Goal: Communication & Community: Answer question/provide support

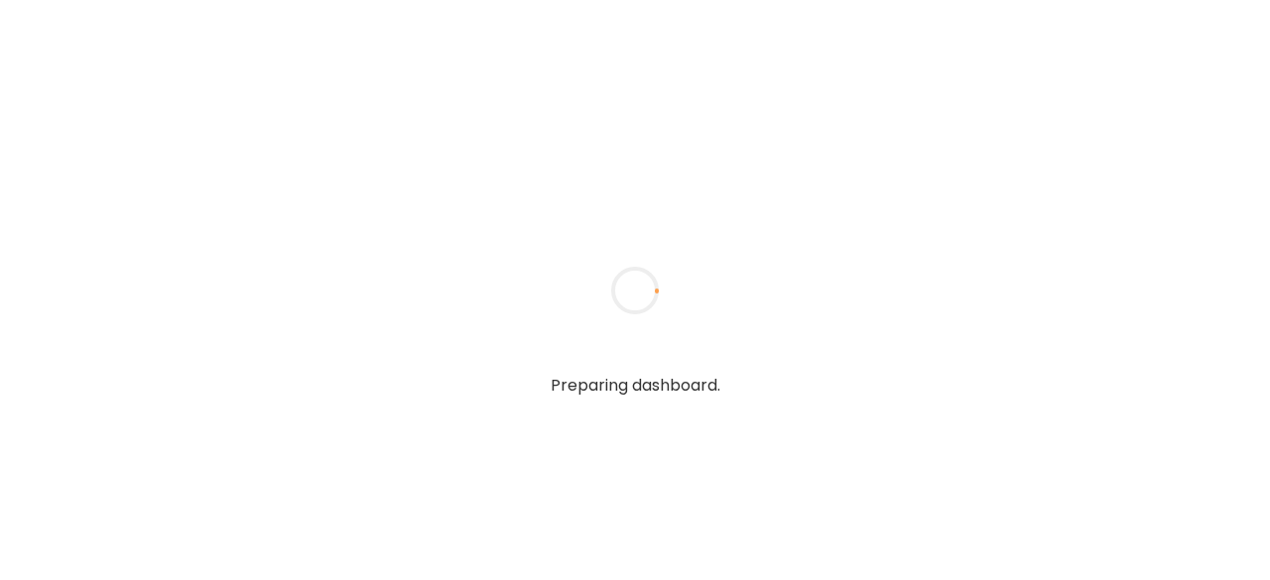
type input "*******"
type input "**********"
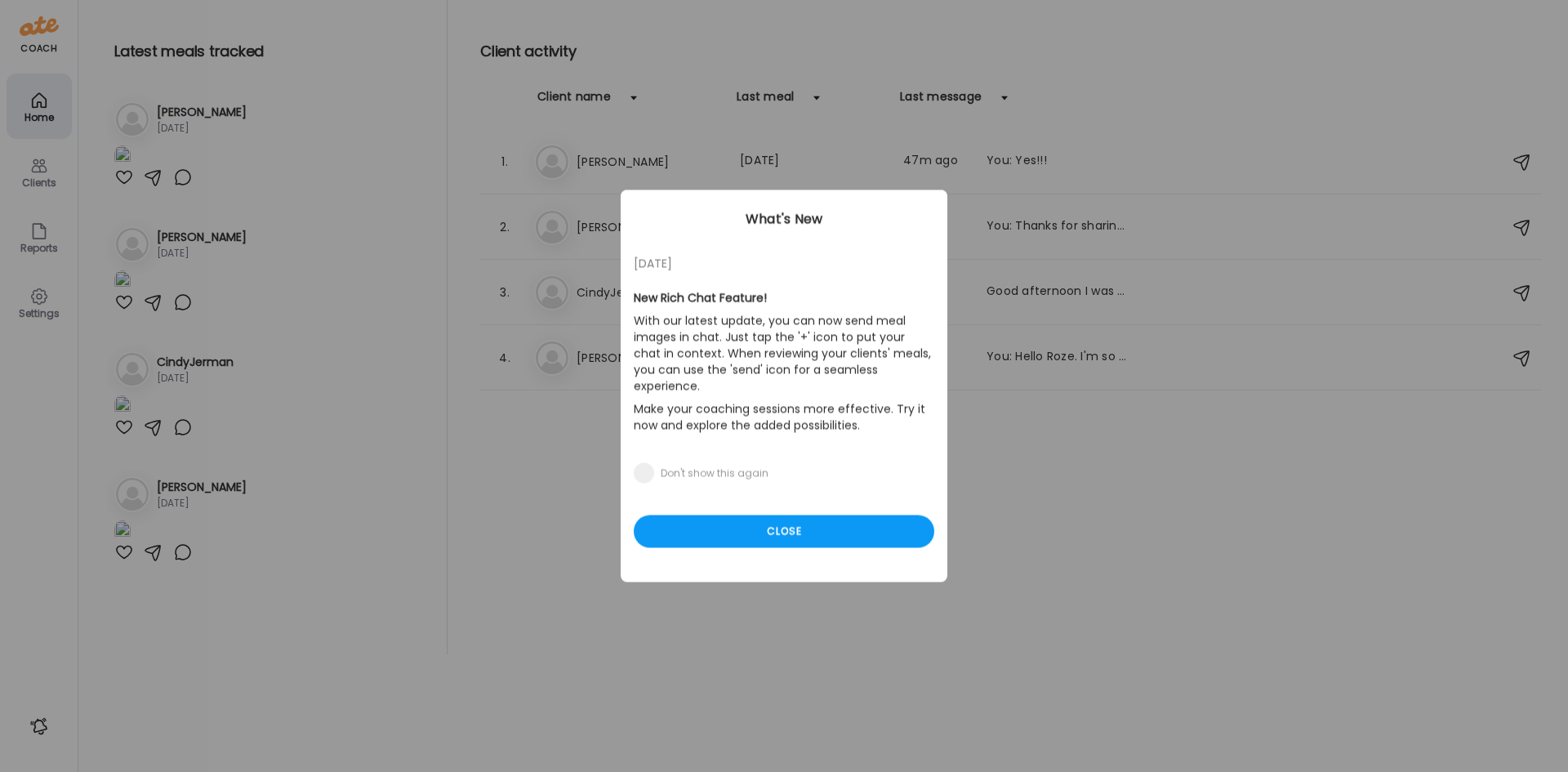
click at [541, 226] on div "Ate Coach Dashboard Wahoo! It’s official Take a moment to set up your Coach Pro…" at bounding box center [784, 386] width 1568 height 772
click at [795, 477] on div "Close" at bounding box center [784, 532] width 300 height 33
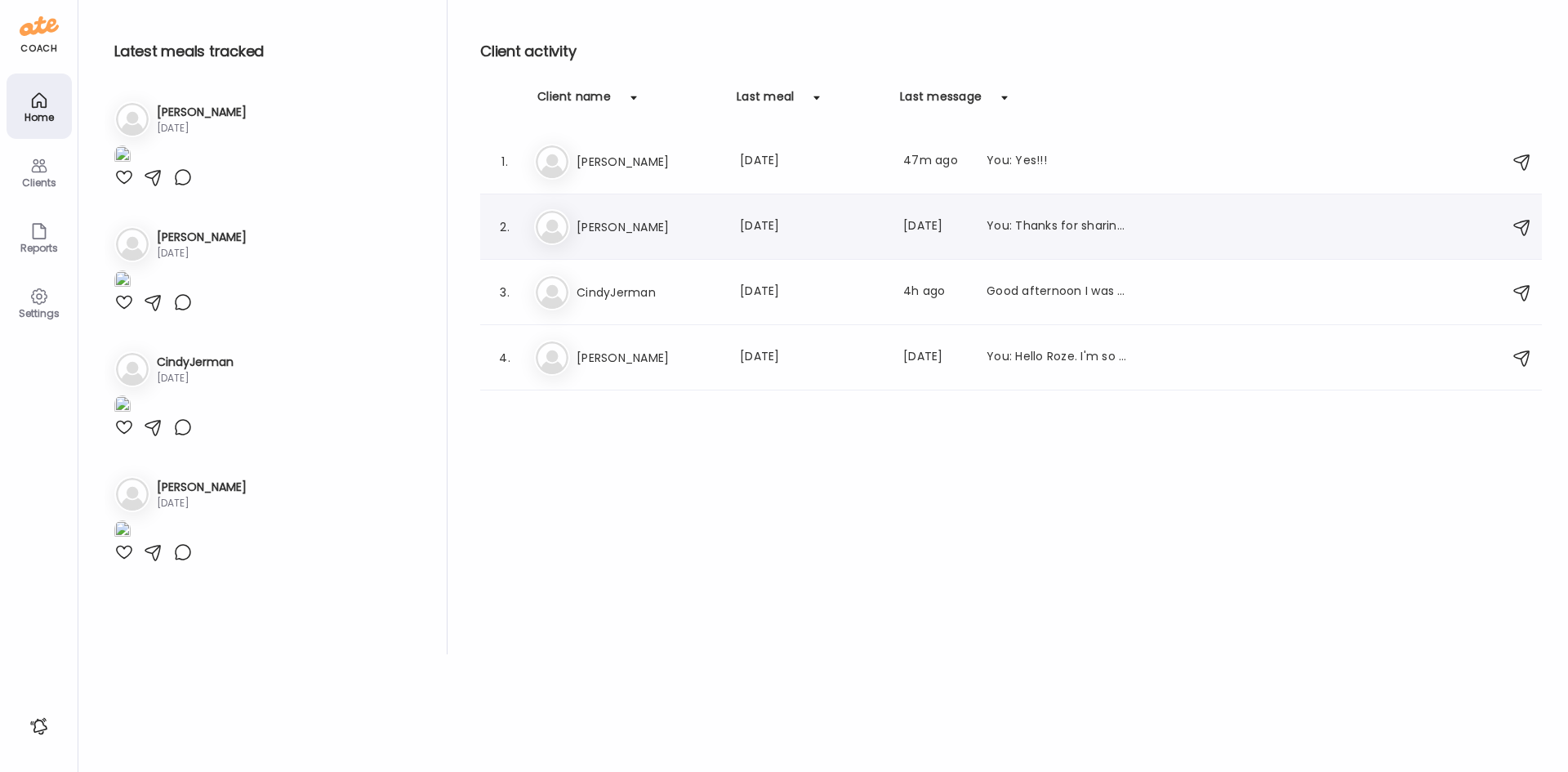
click at [640, 222] on h3 "[PERSON_NAME]" at bounding box center [649, 227] width 144 height 20
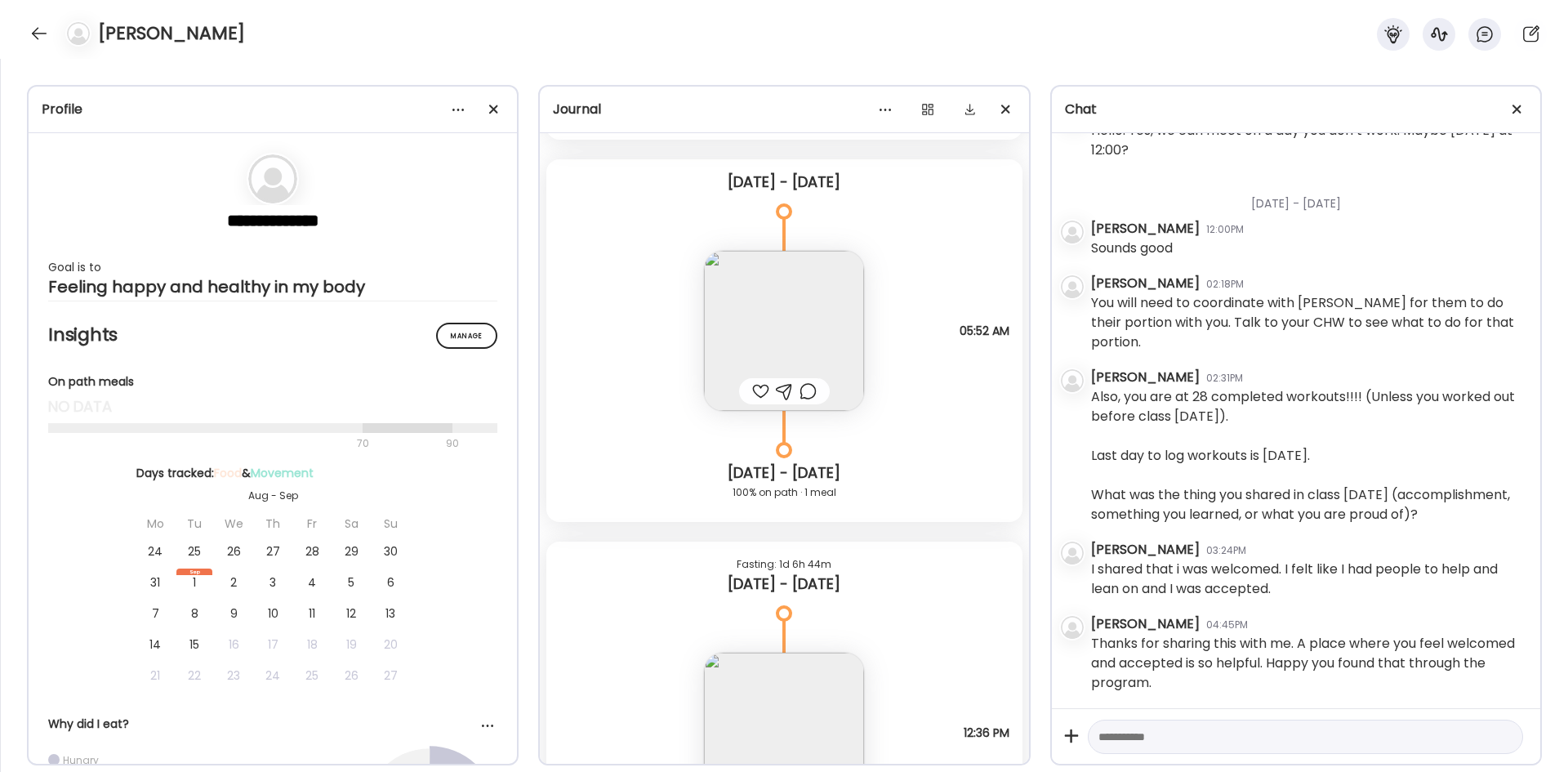
scroll to position [9241, 0]
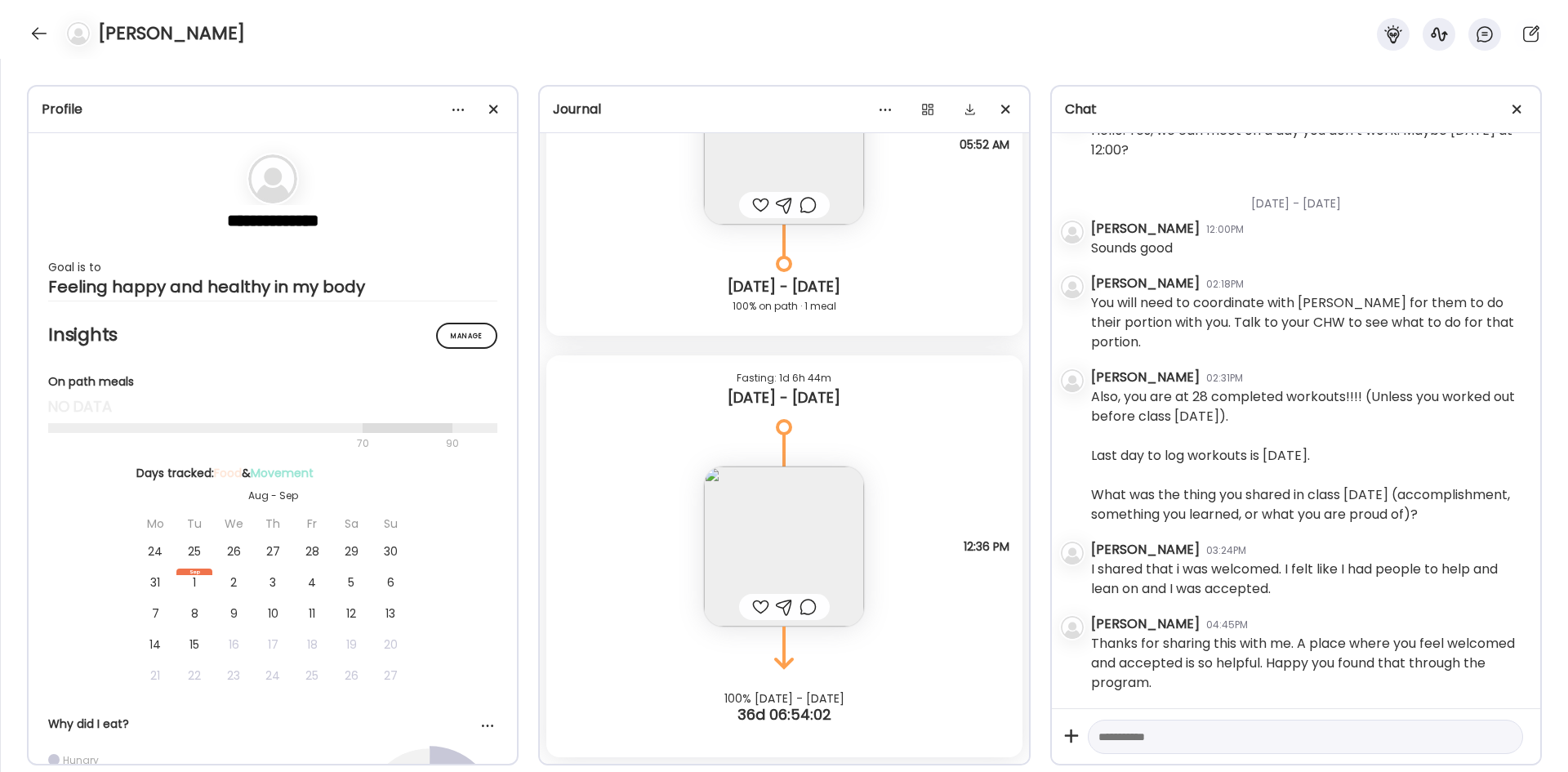
click at [1045, 477] on textarea at bounding box center [1291, 737] width 384 height 20
type textarea "**********"
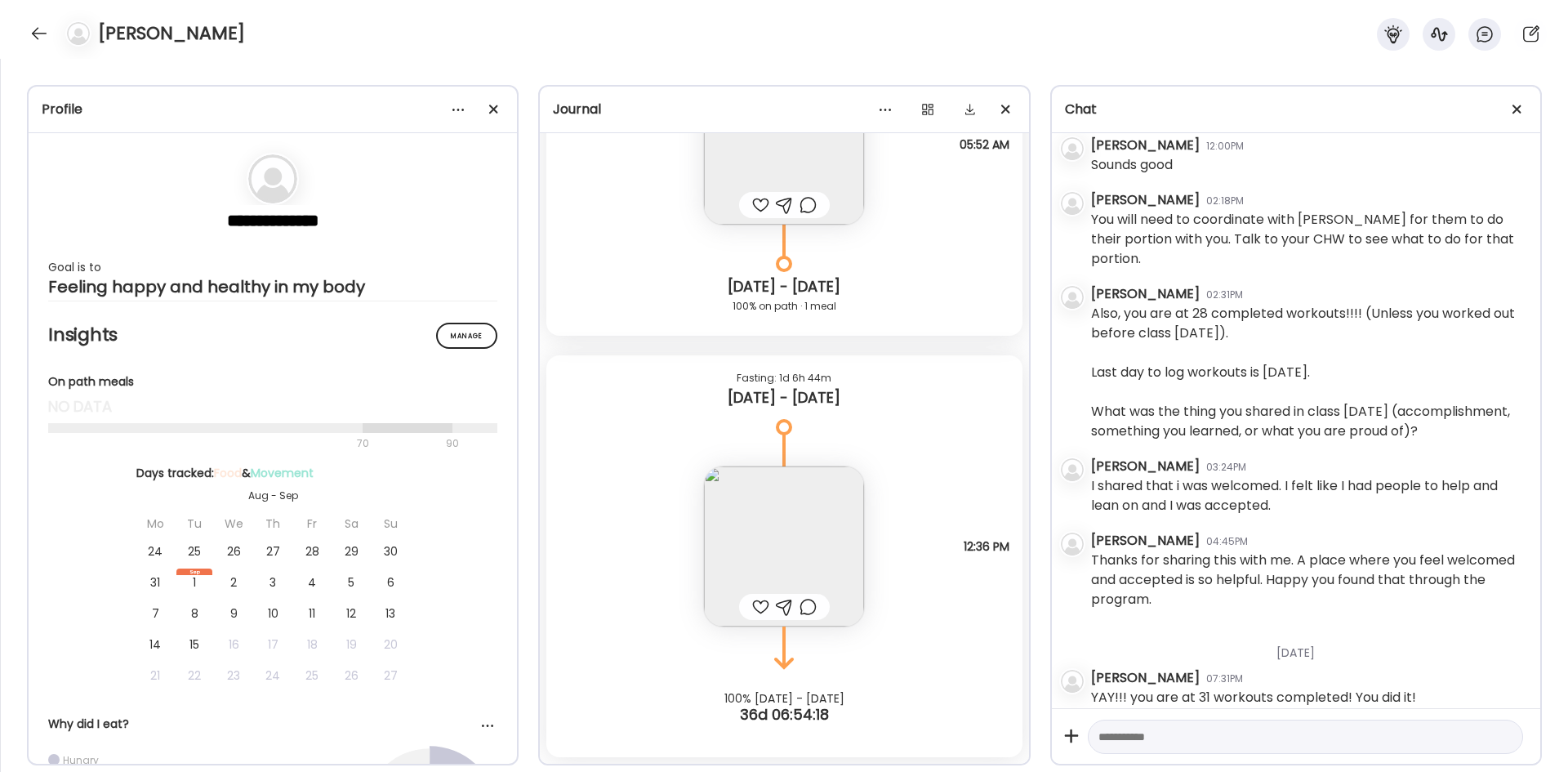
scroll to position [5073, 0]
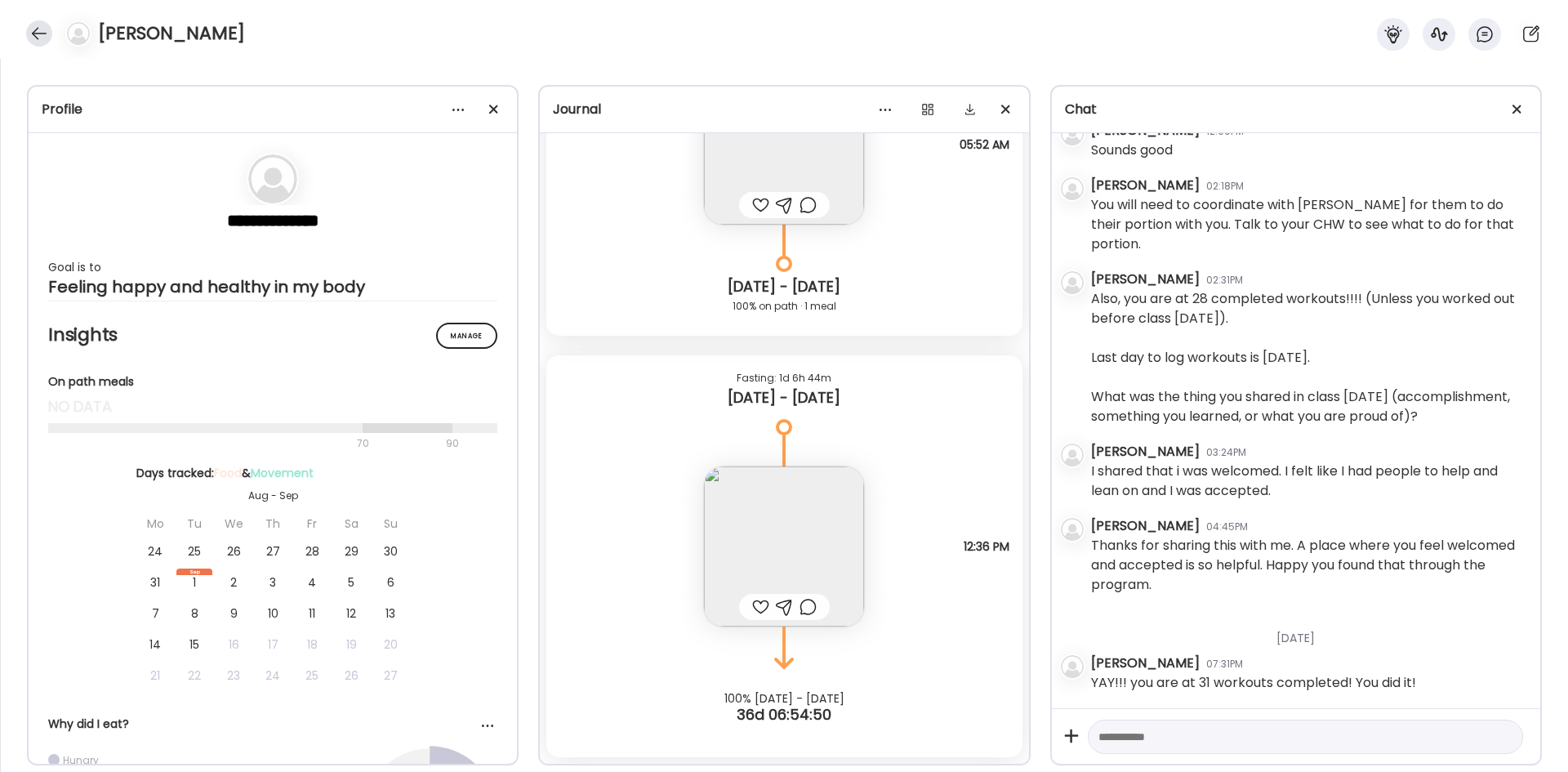
click at [32, 28] on div at bounding box center [40, 34] width 26 height 26
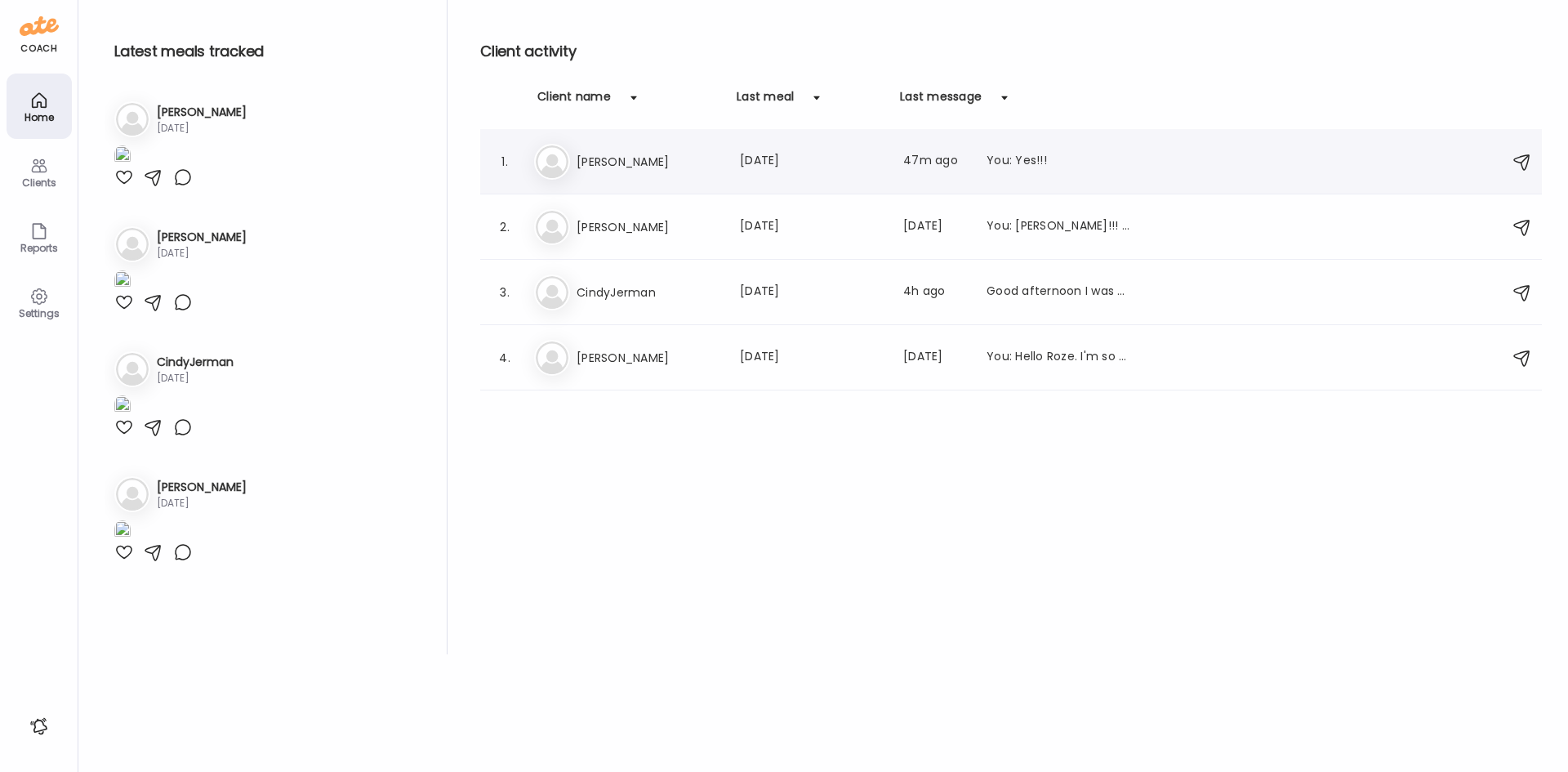
click at [639, 157] on h3 "[PERSON_NAME]" at bounding box center [649, 162] width 144 height 20
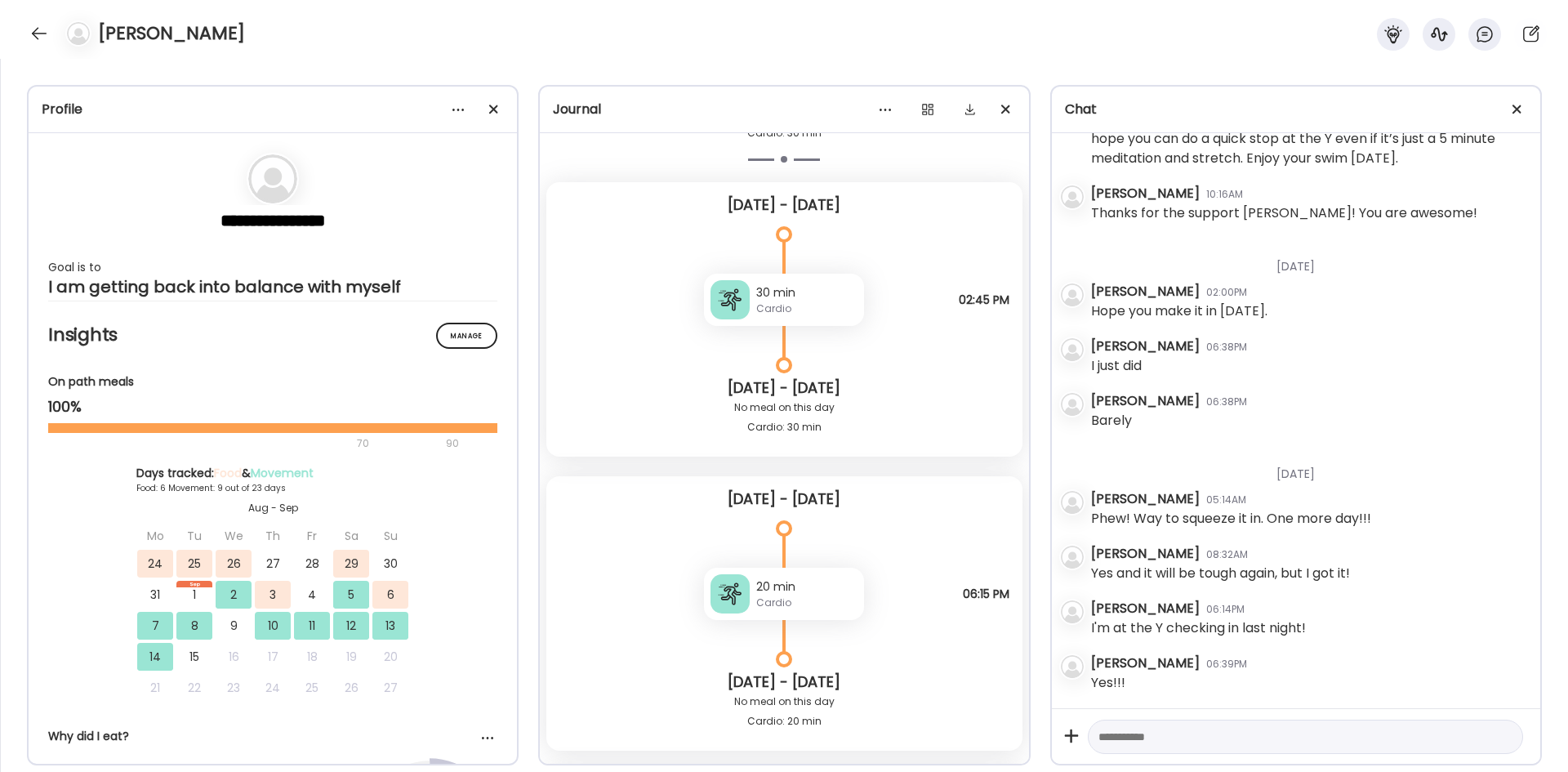
scroll to position [18075, 0]
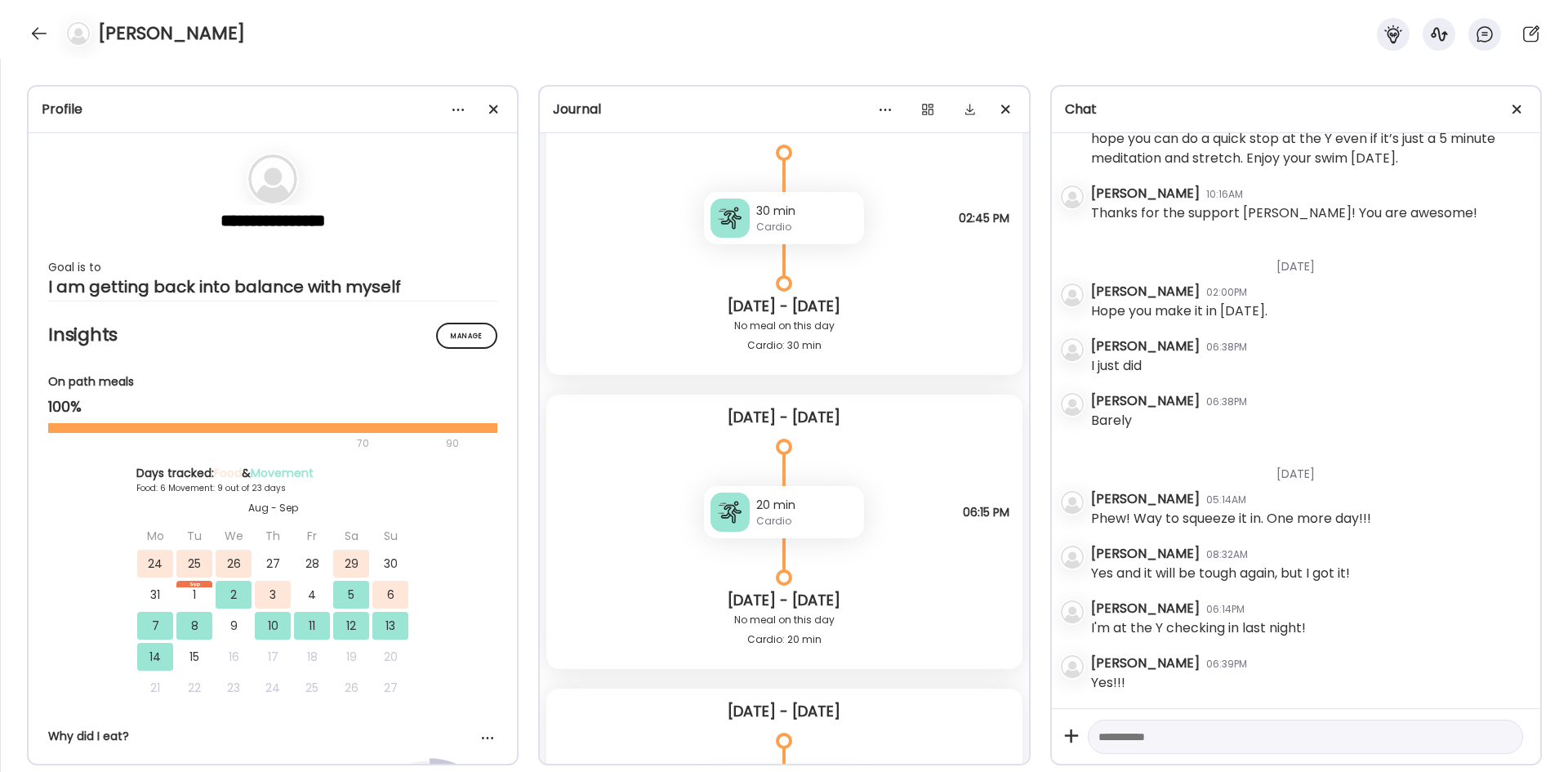
click at [749, 477] on div "20 min Cardio" at bounding box center [784, 512] width 160 height 53
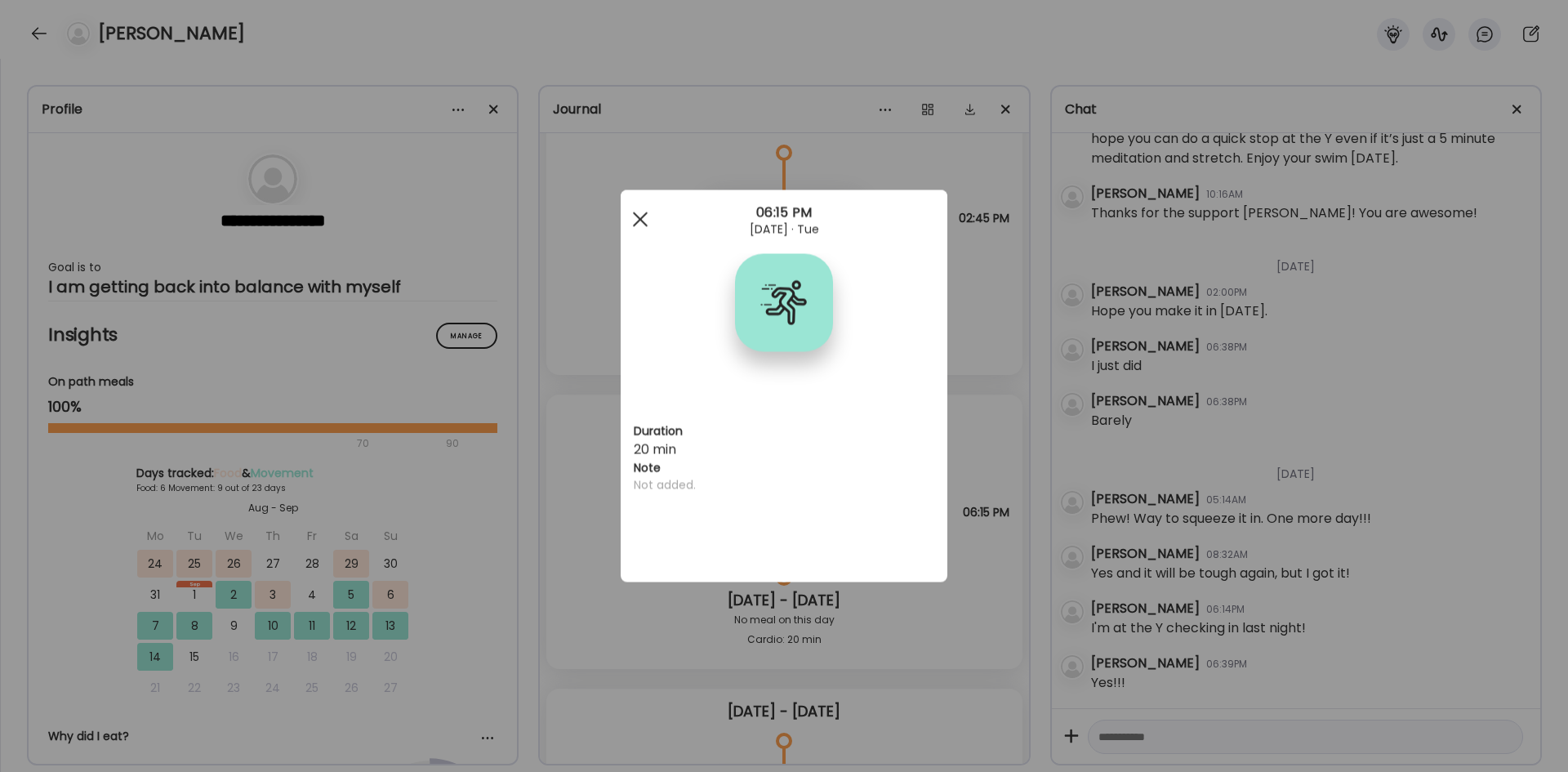
click at [635, 216] on div at bounding box center [640, 220] width 33 height 33
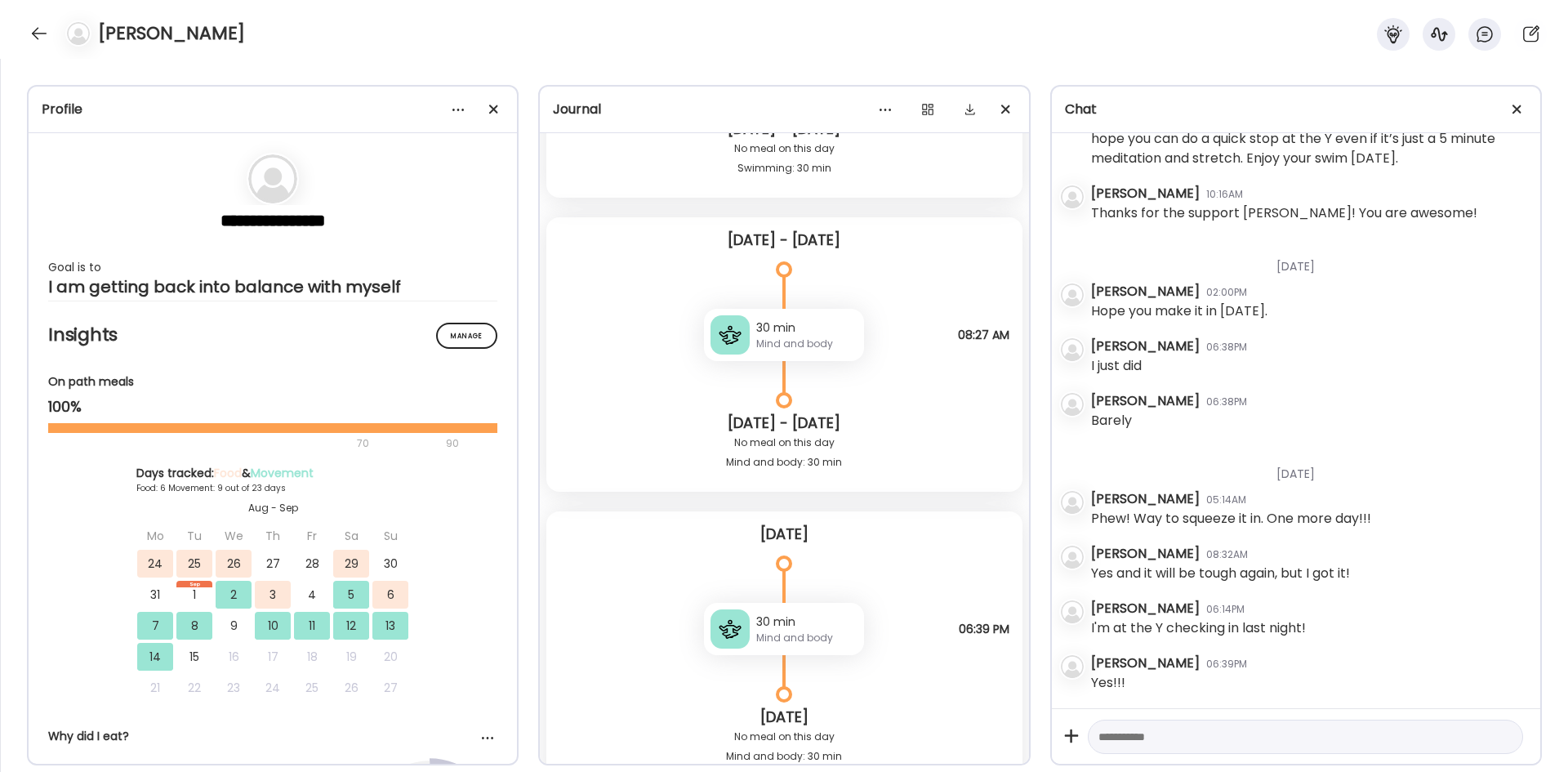
scroll to position [19136, 0]
click at [759, 335] on div "Mind and body" at bounding box center [807, 342] width 101 height 15
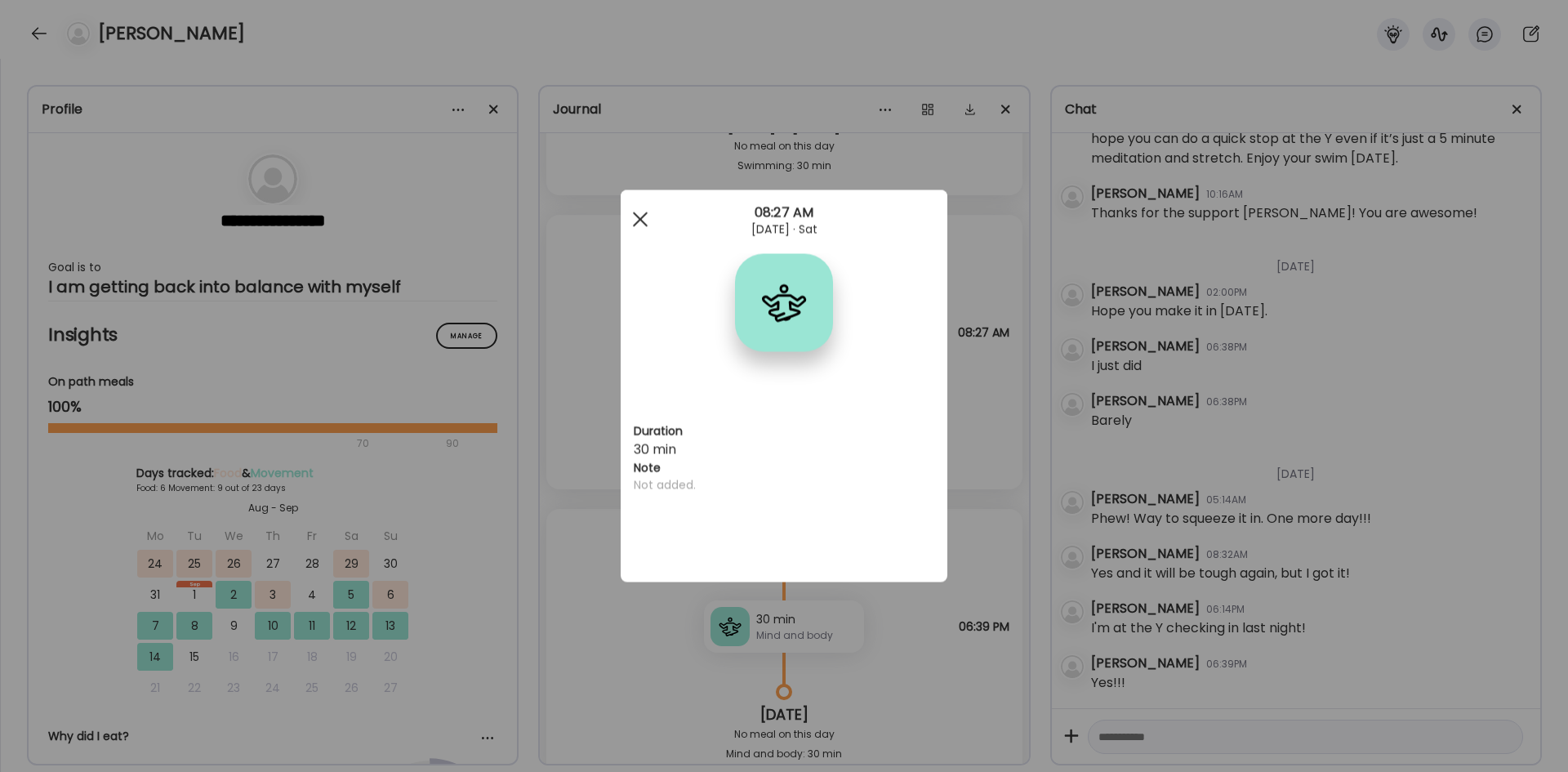
click at [630, 212] on div at bounding box center [640, 220] width 33 height 33
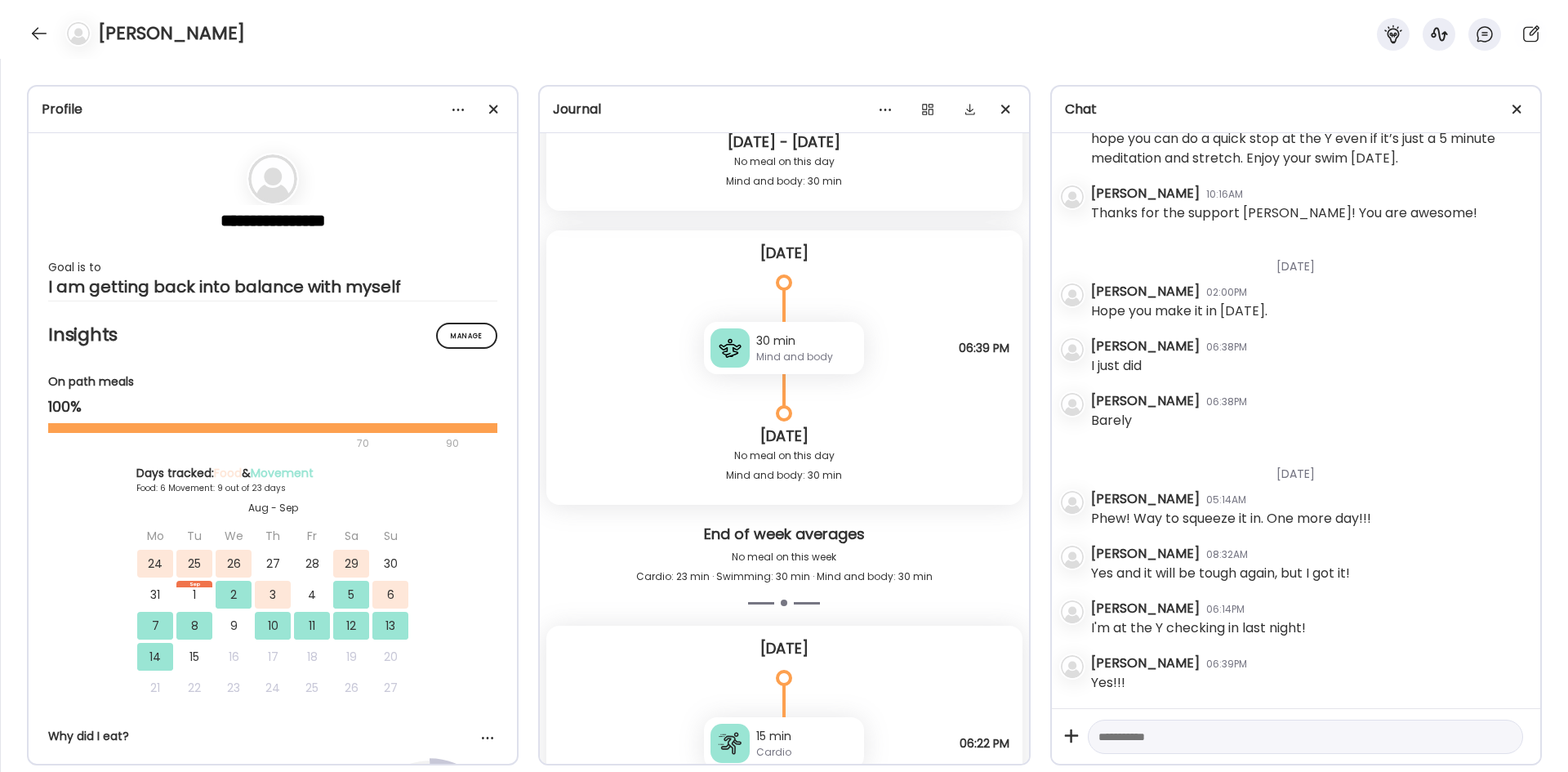
scroll to position [19544, 0]
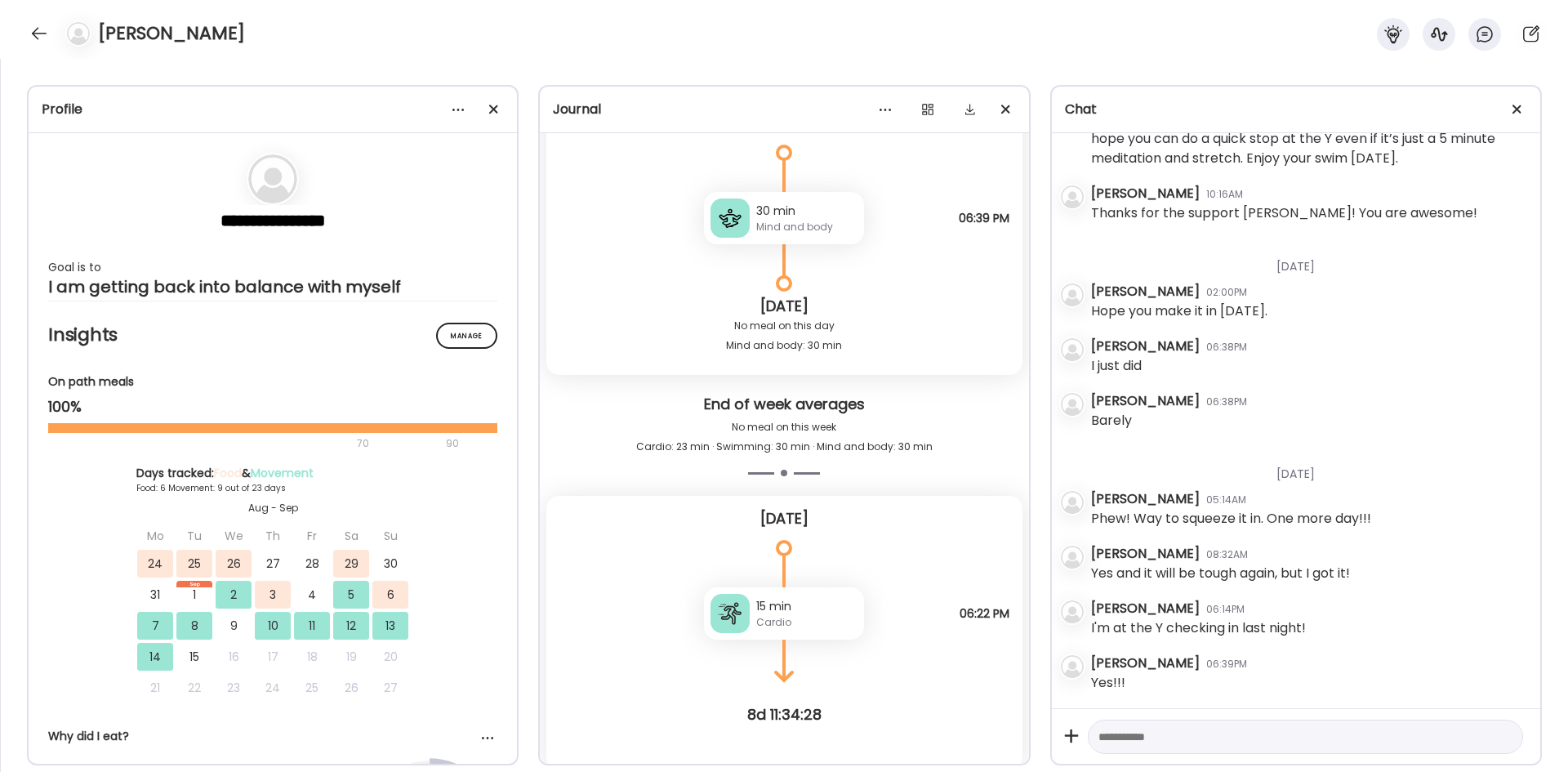
click at [804, 477] on div "15 min Cardio" at bounding box center [784, 613] width 160 height 53
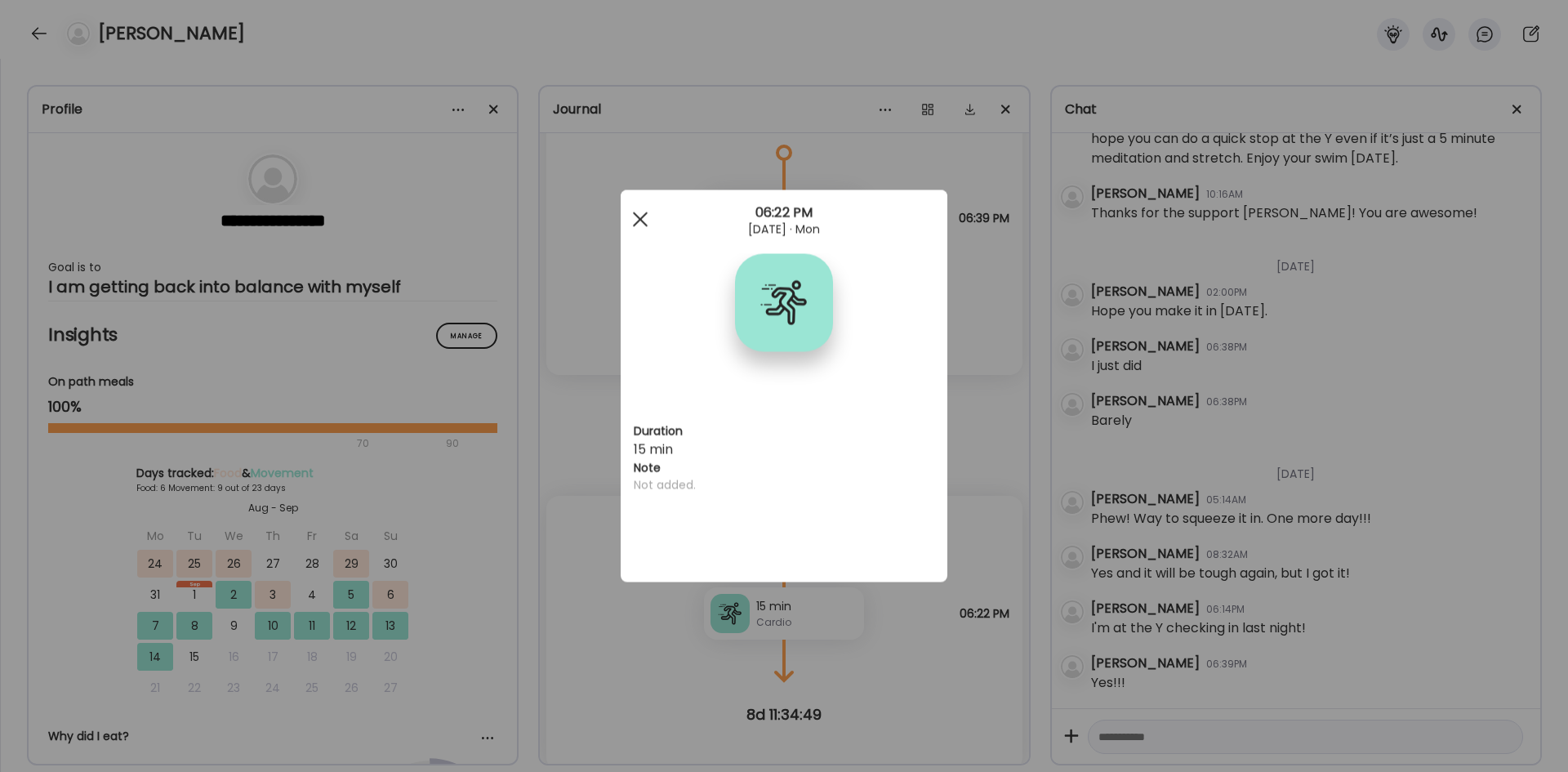
click at [635, 216] on div at bounding box center [640, 220] width 33 height 33
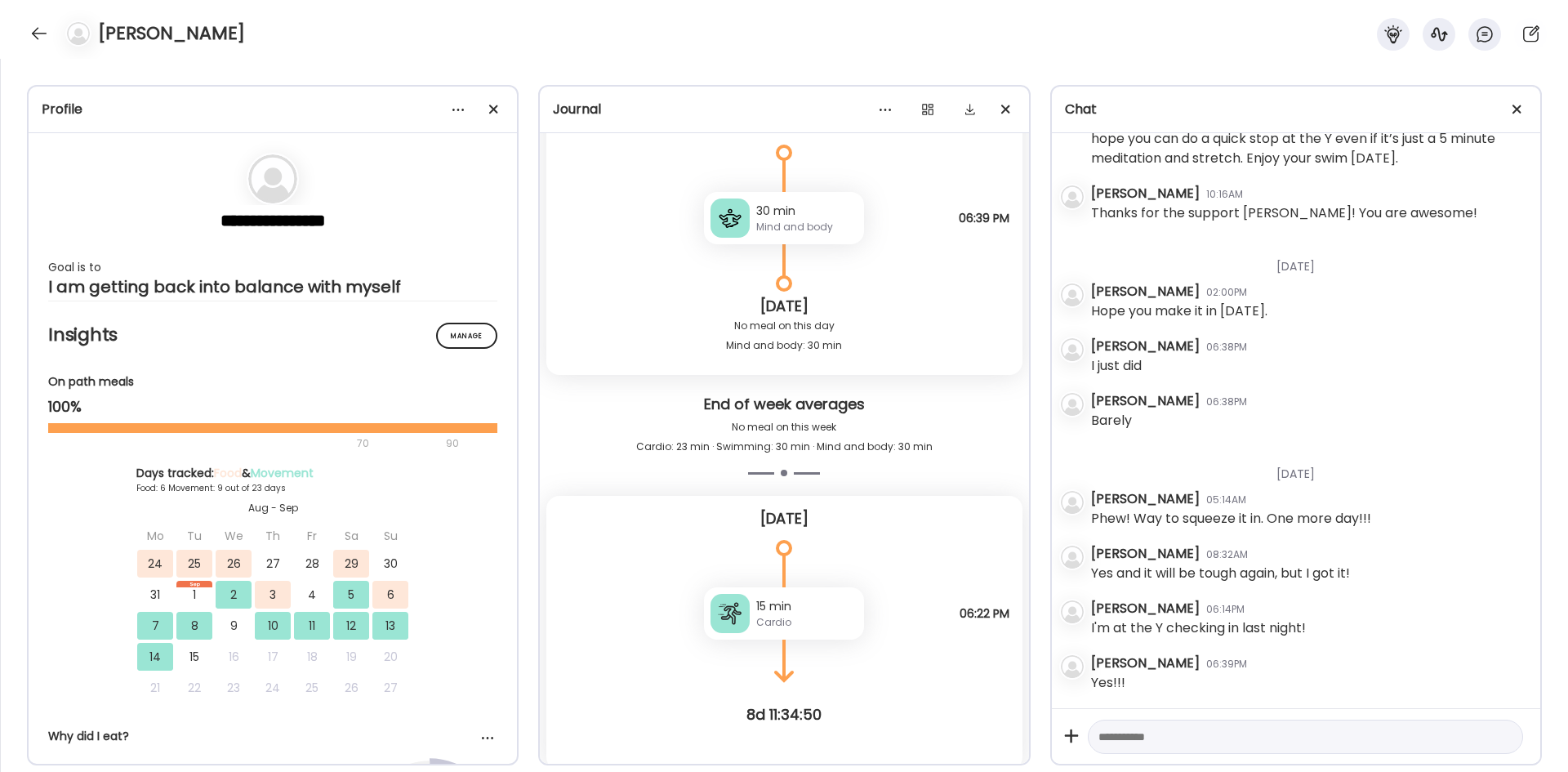
click at [1045, 477] on textarea at bounding box center [1291, 737] width 384 height 20
type textarea "**********"
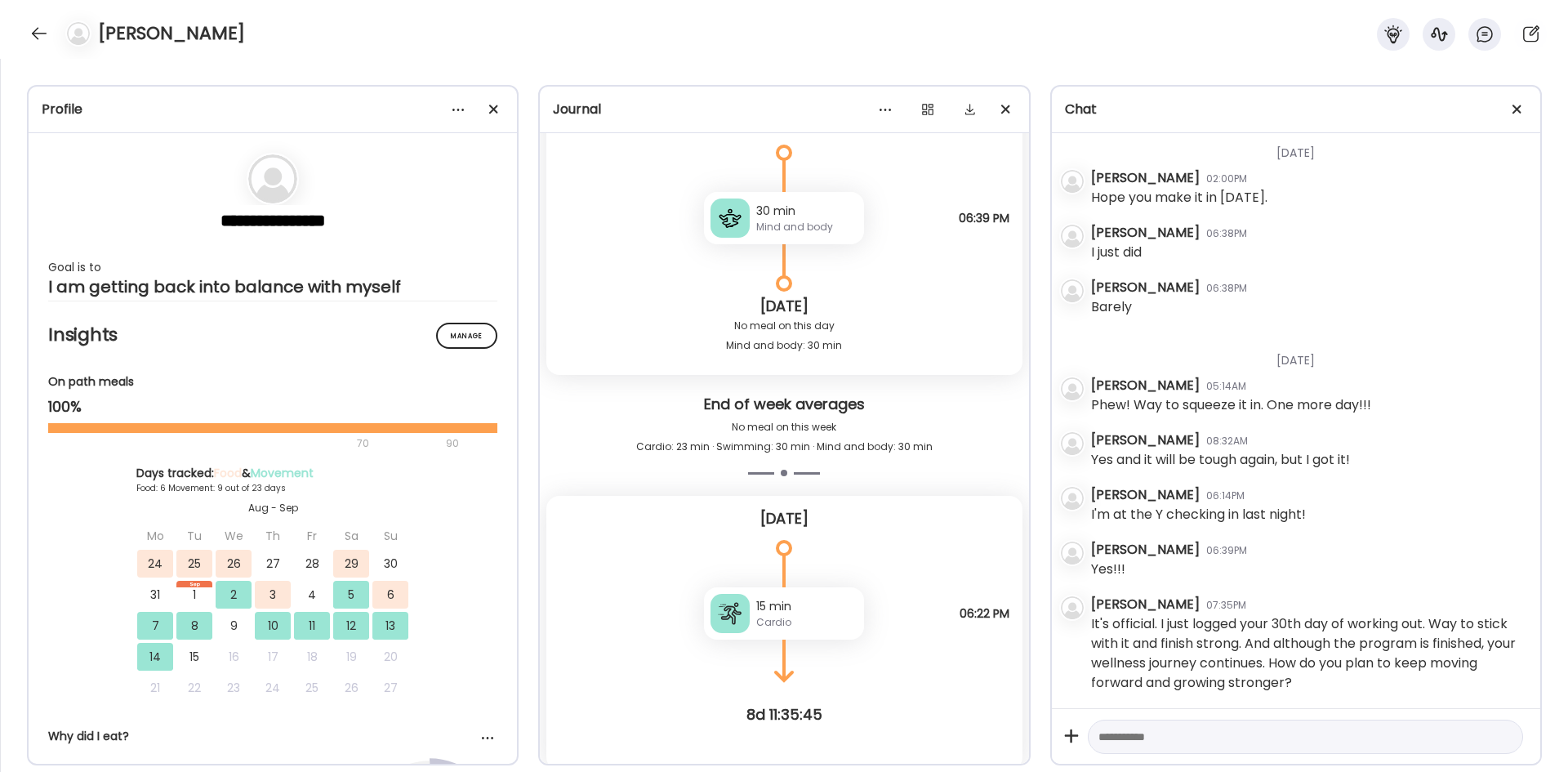
scroll to position [11856, 0]
click at [36, 37] on div at bounding box center [40, 34] width 26 height 26
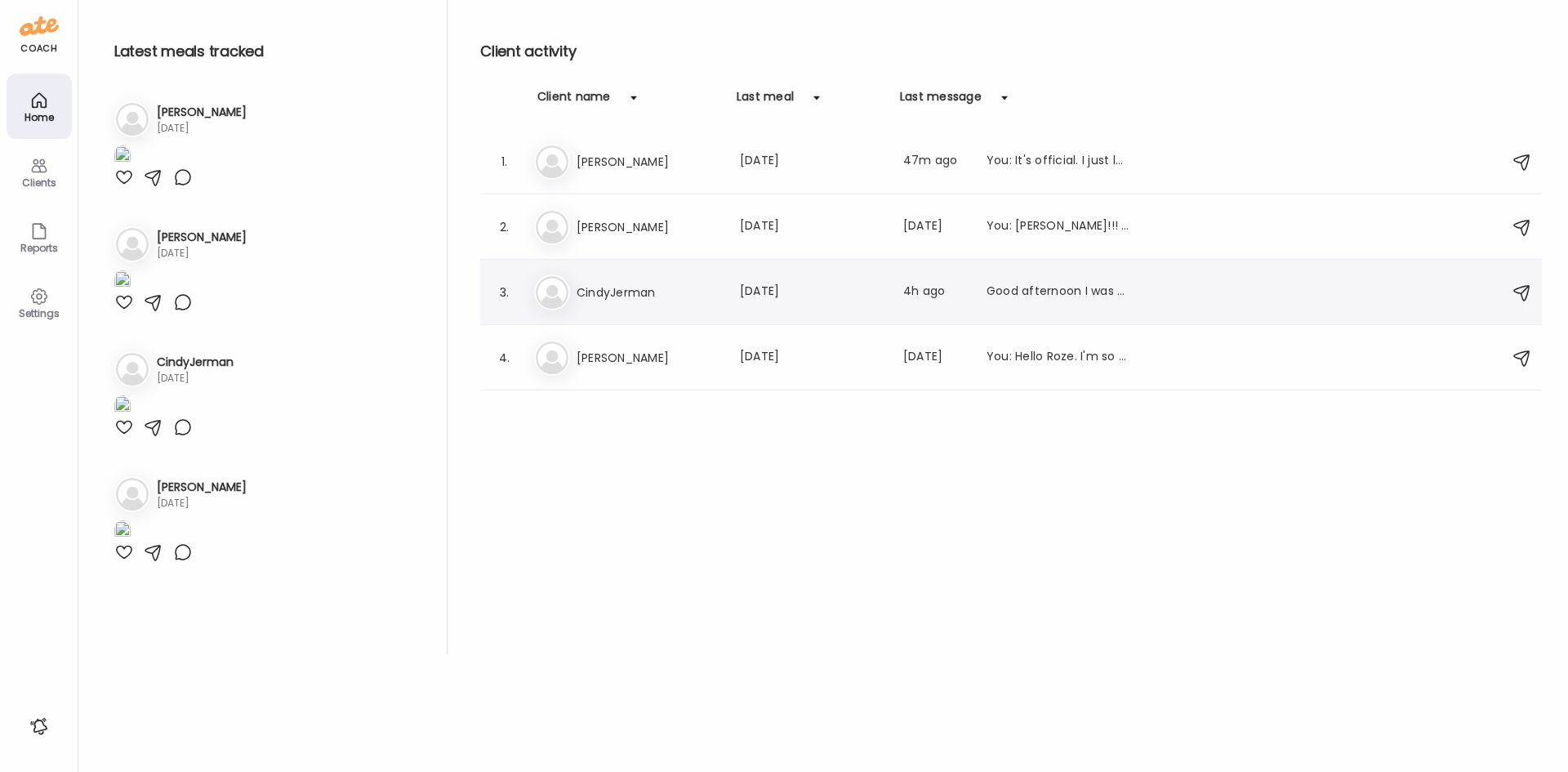
click at [665, 291] on h3 "CindyJerman" at bounding box center [649, 292] width 144 height 20
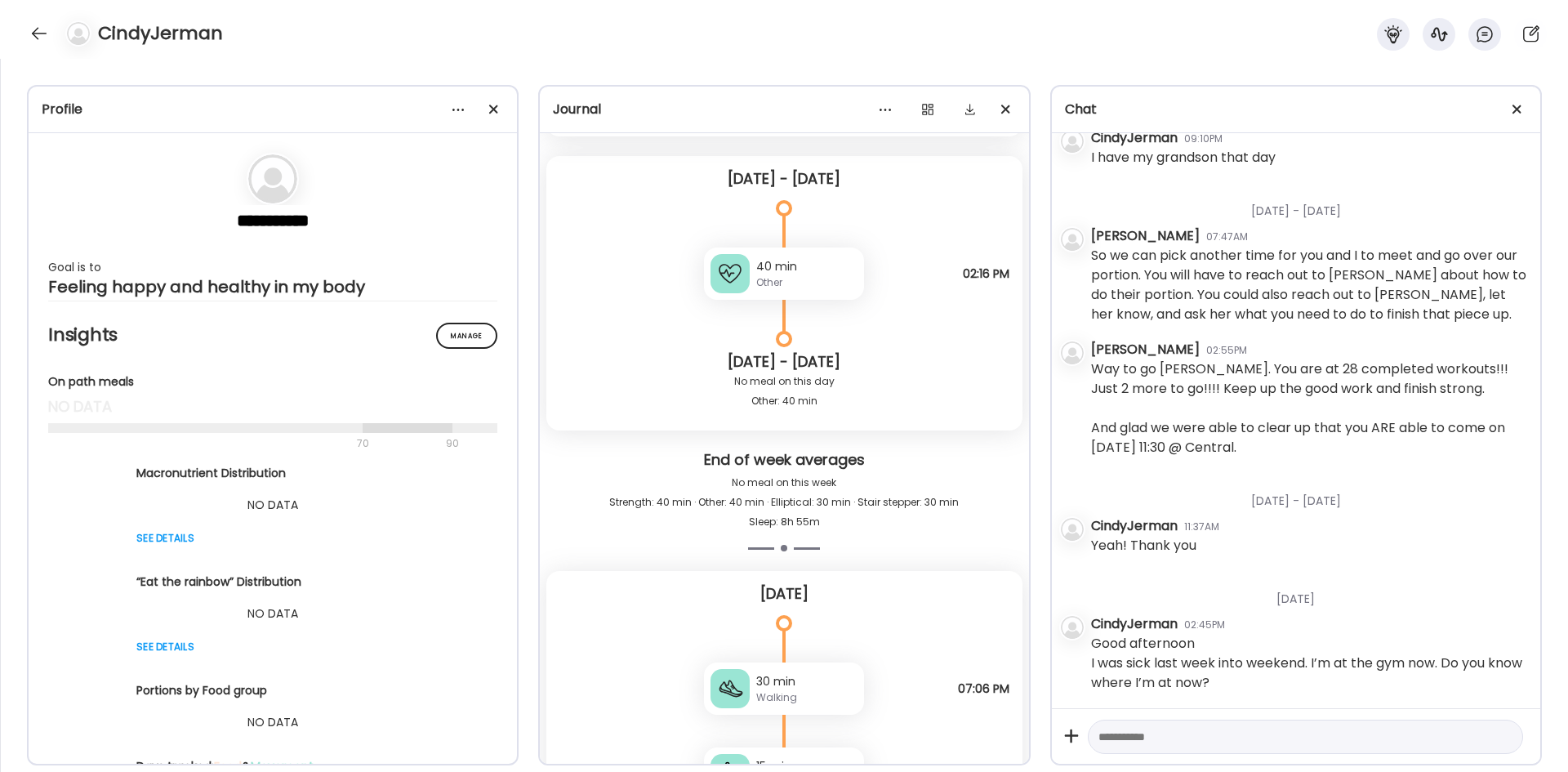
scroll to position [10578, 0]
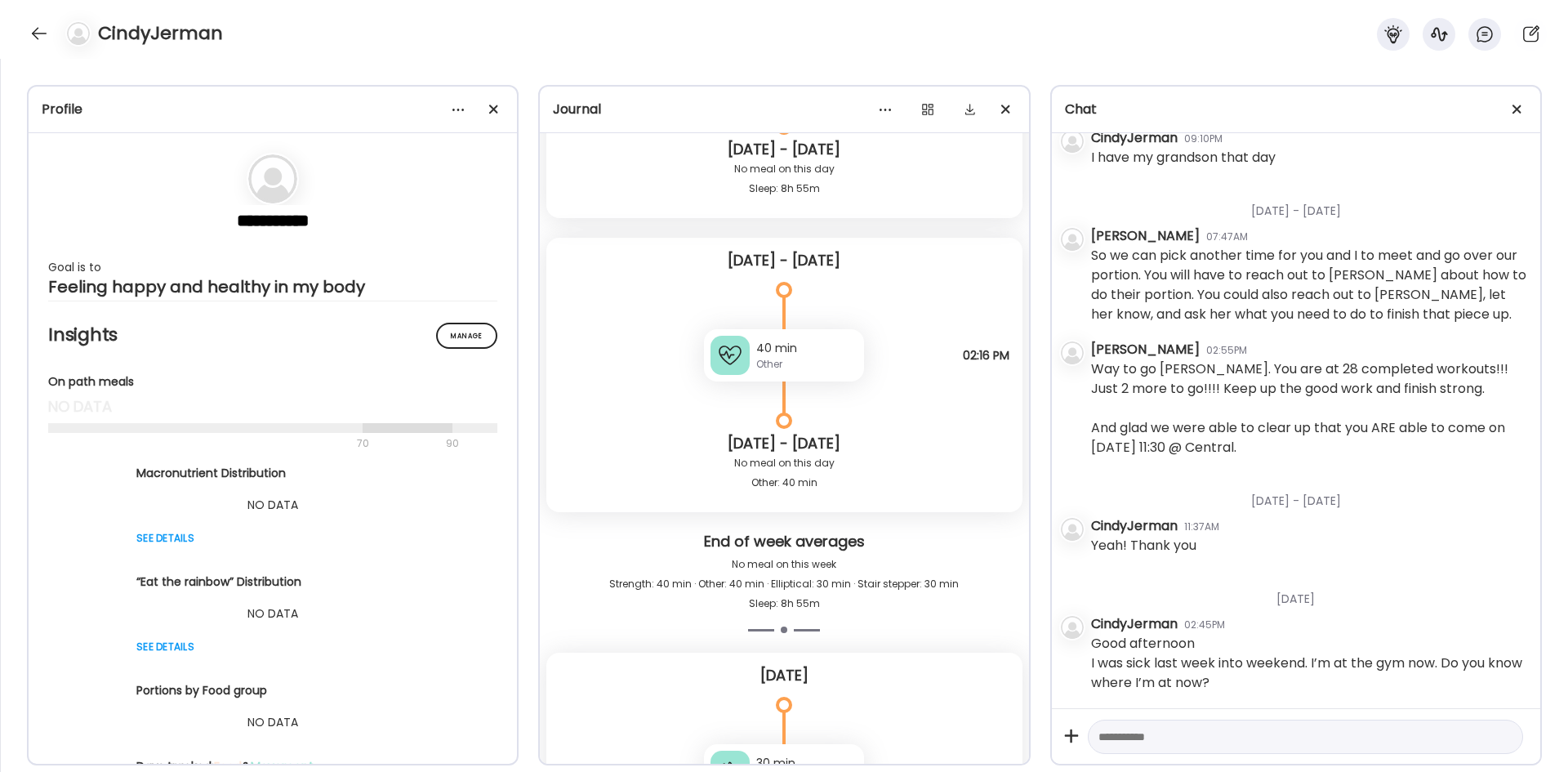
click at [804, 350] on div "40 min" at bounding box center [807, 348] width 101 height 17
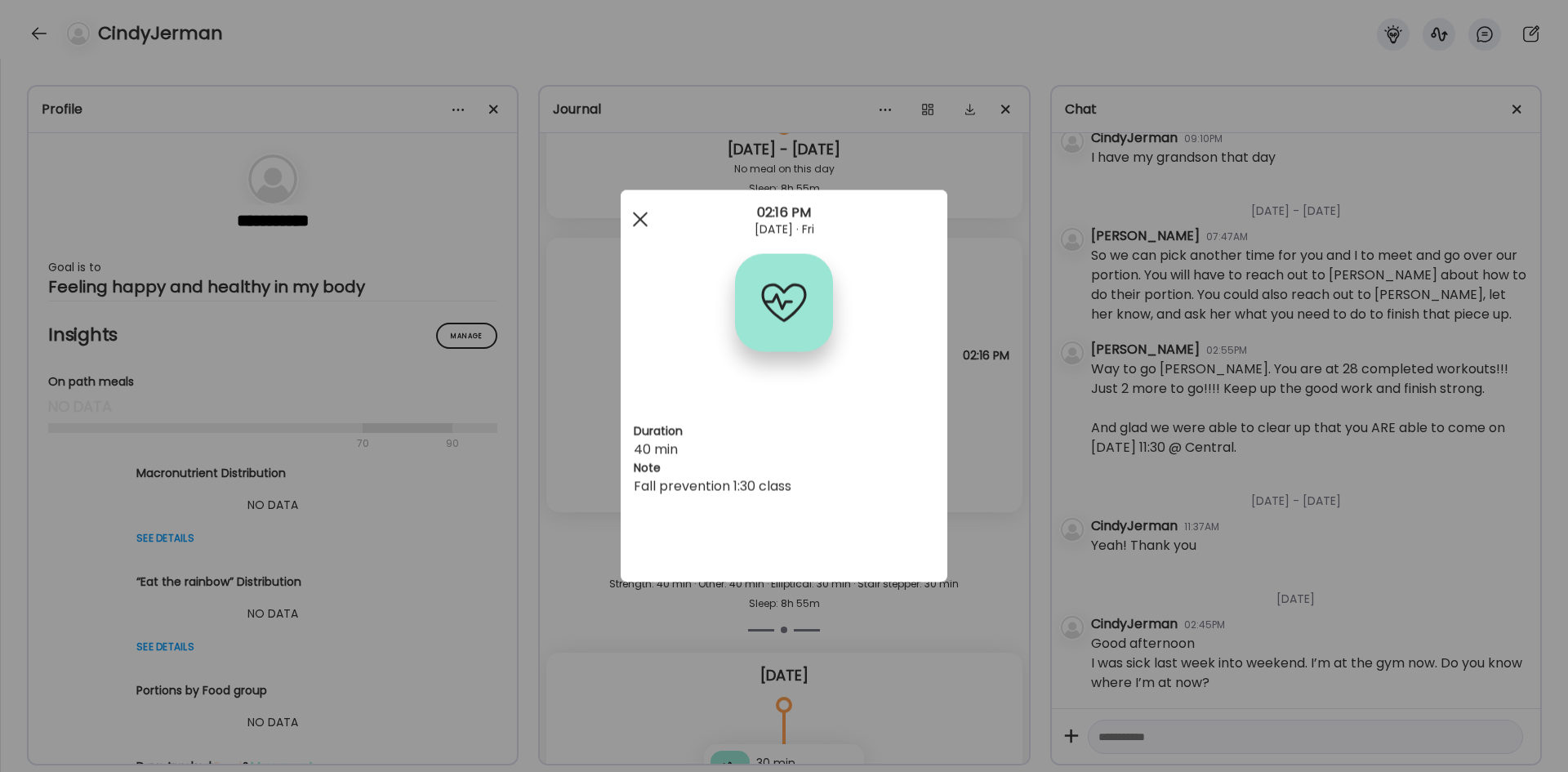
click at [639, 221] on span at bounding box center [640, 219] width 15 height 15
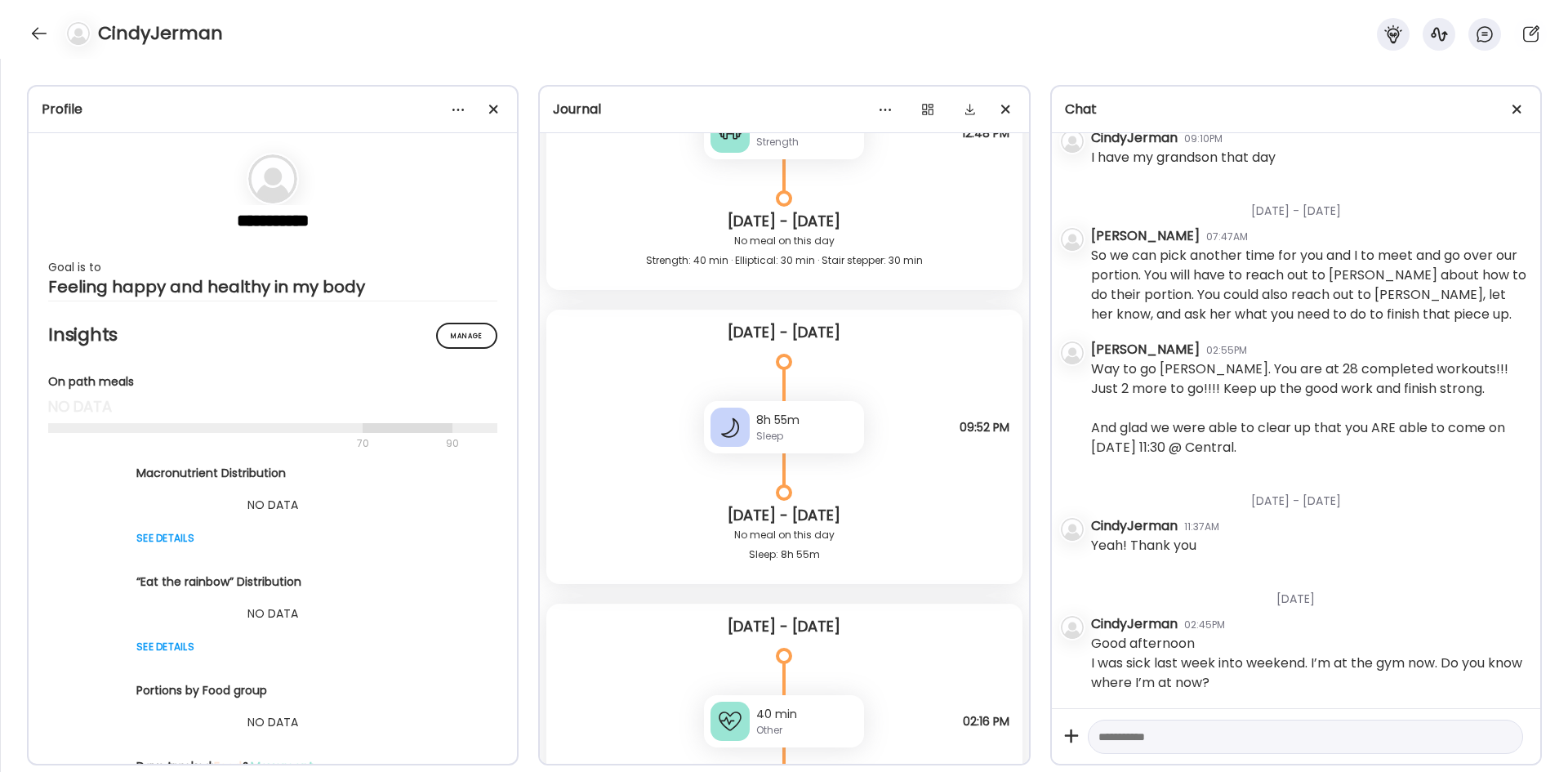
scroll to position [10332, 0]
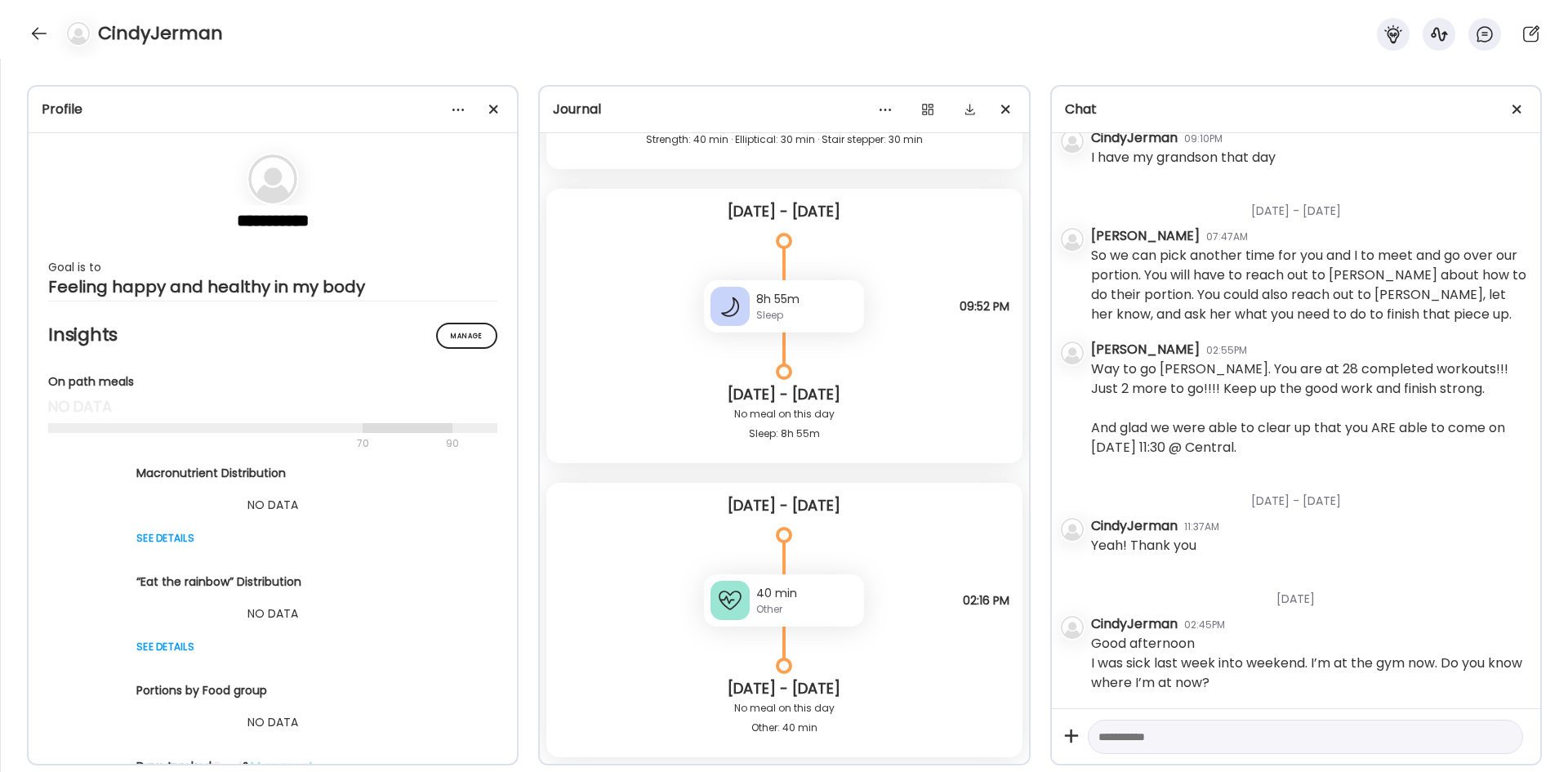
click at [784, 477] on div "Other" at bounding box center [807, 609] width 101 height 15
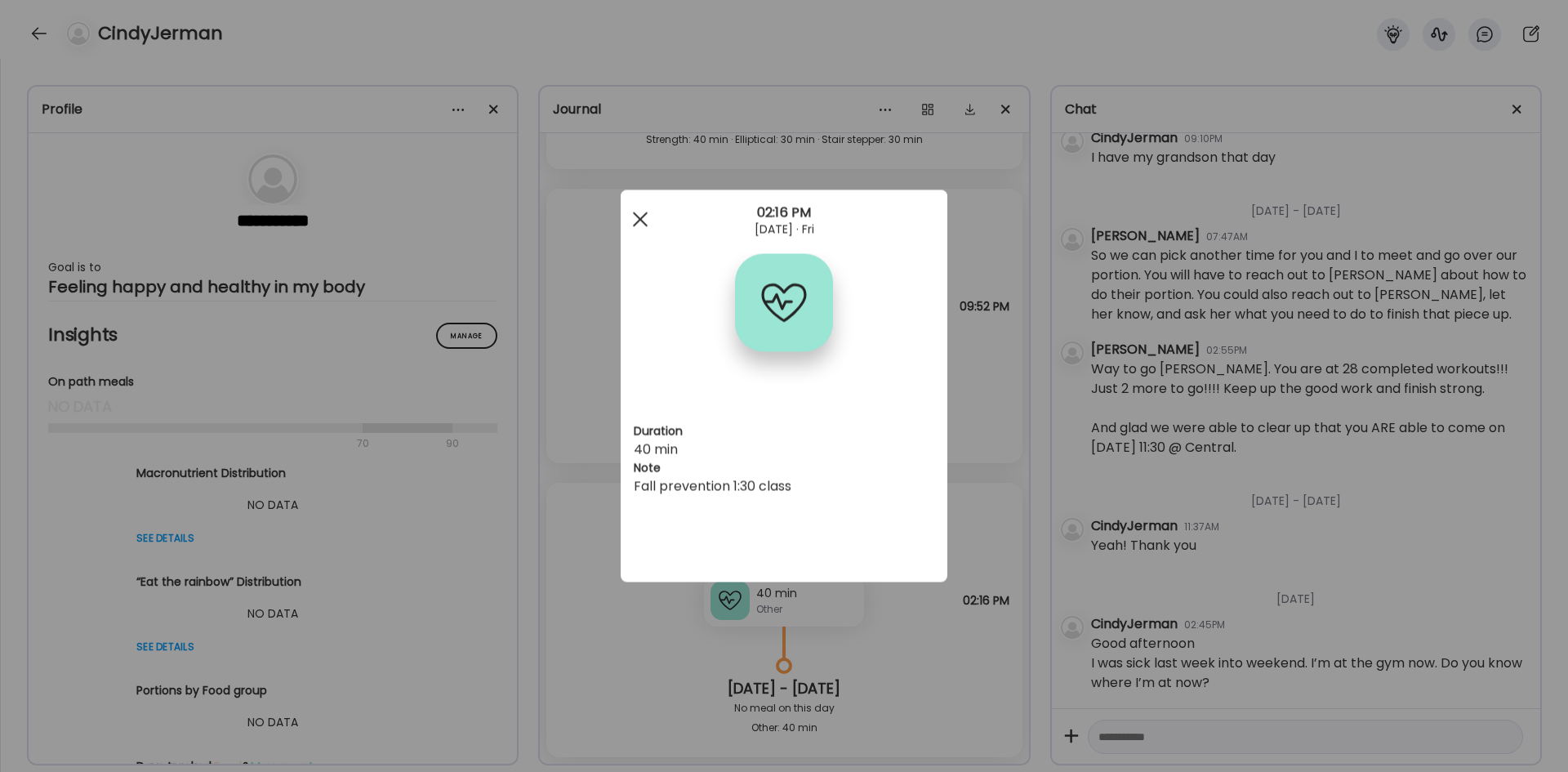
click at [644, 216] on span at bounding box center [640, 219] width 15 height 15
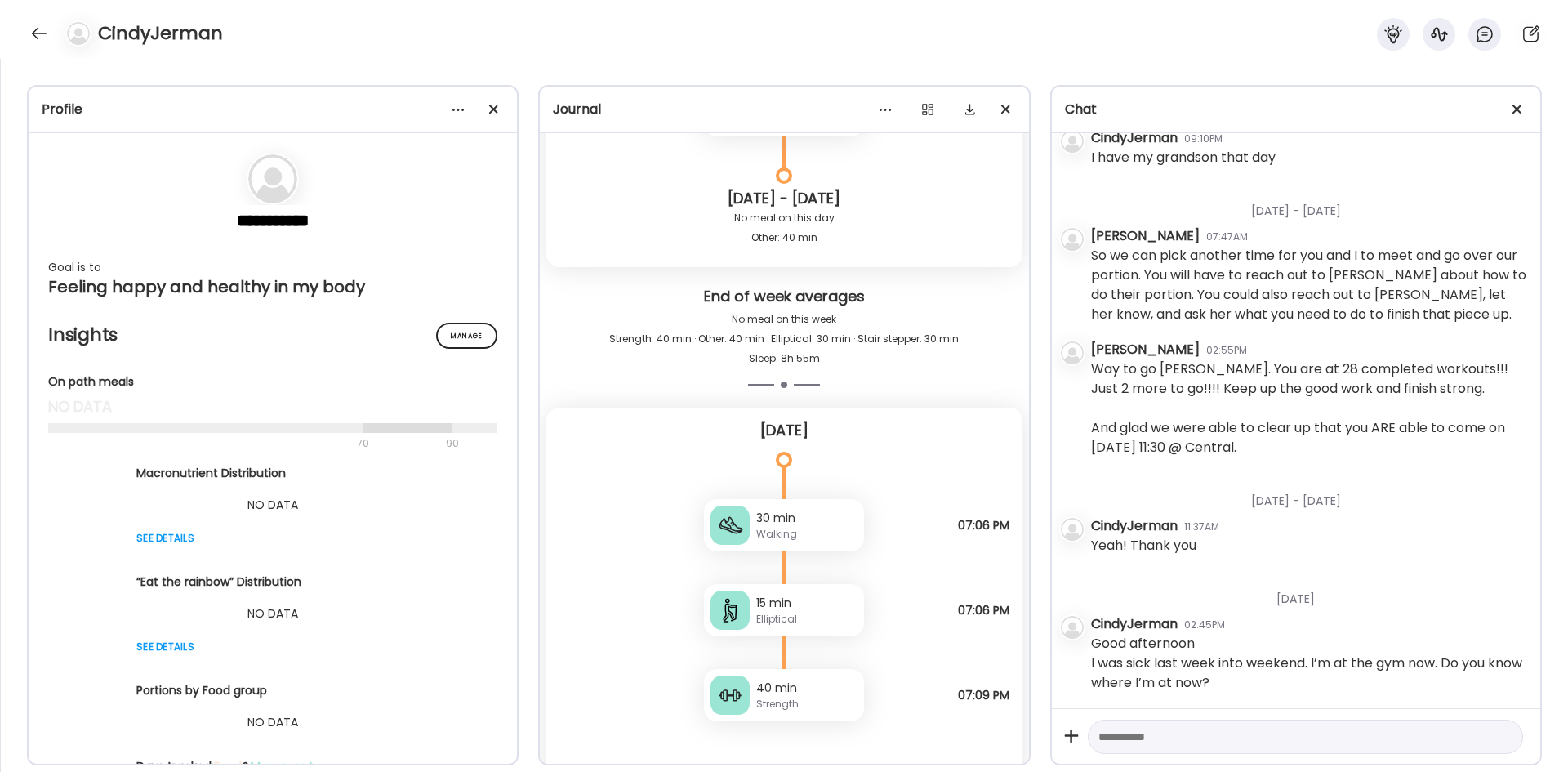
scroll to position [11067, 0]
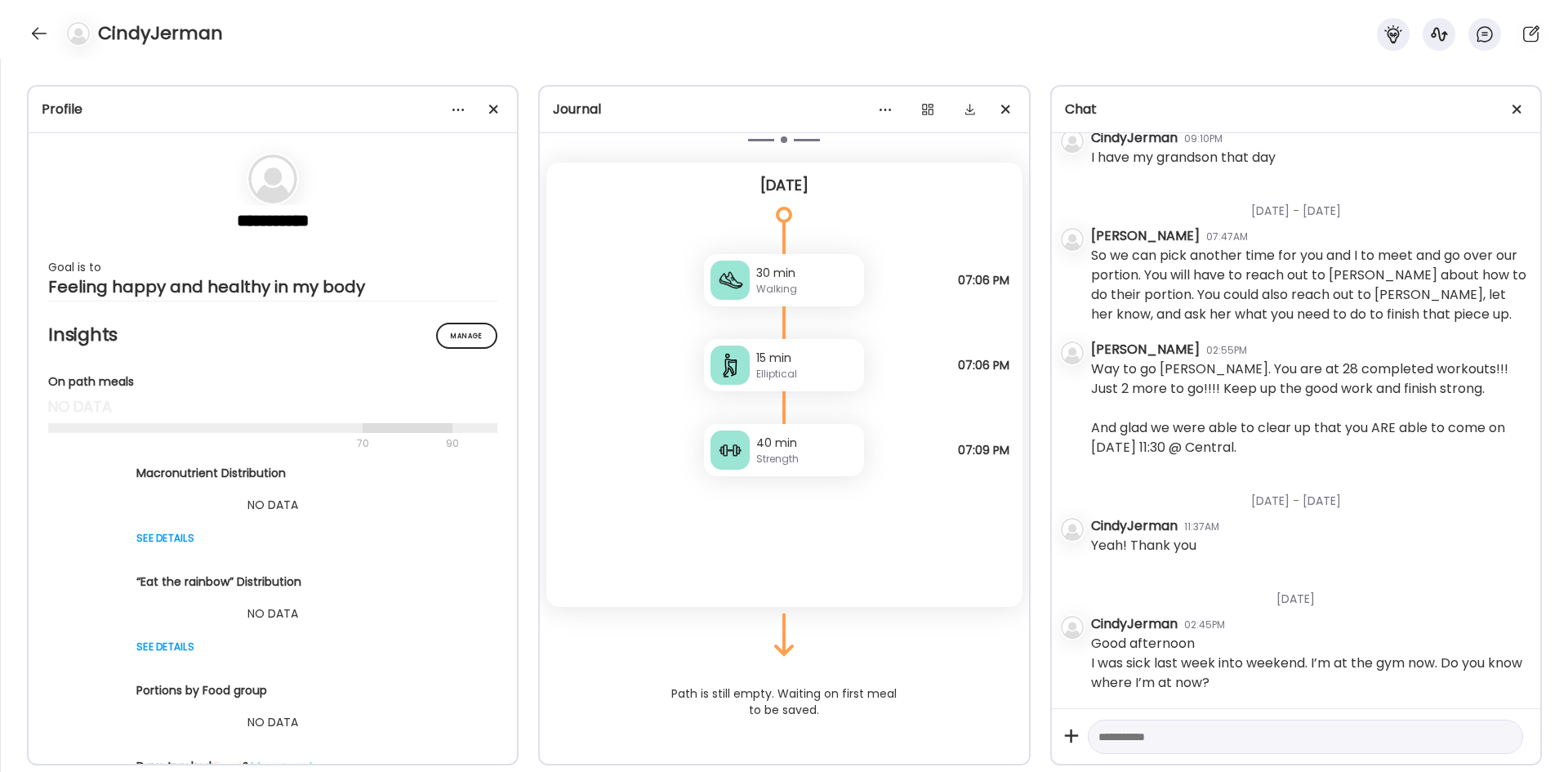
click at [1045, 477] on textarea at bounding box center [1291, 737] width 384 height 20
click at [1045, 477] on textarea "**********" at bounding box center [1291, 727] width 384 height 40
type textarea "**********"
click at [1045, 477] on div at bounding box center [1505, 737] width 23 height 23
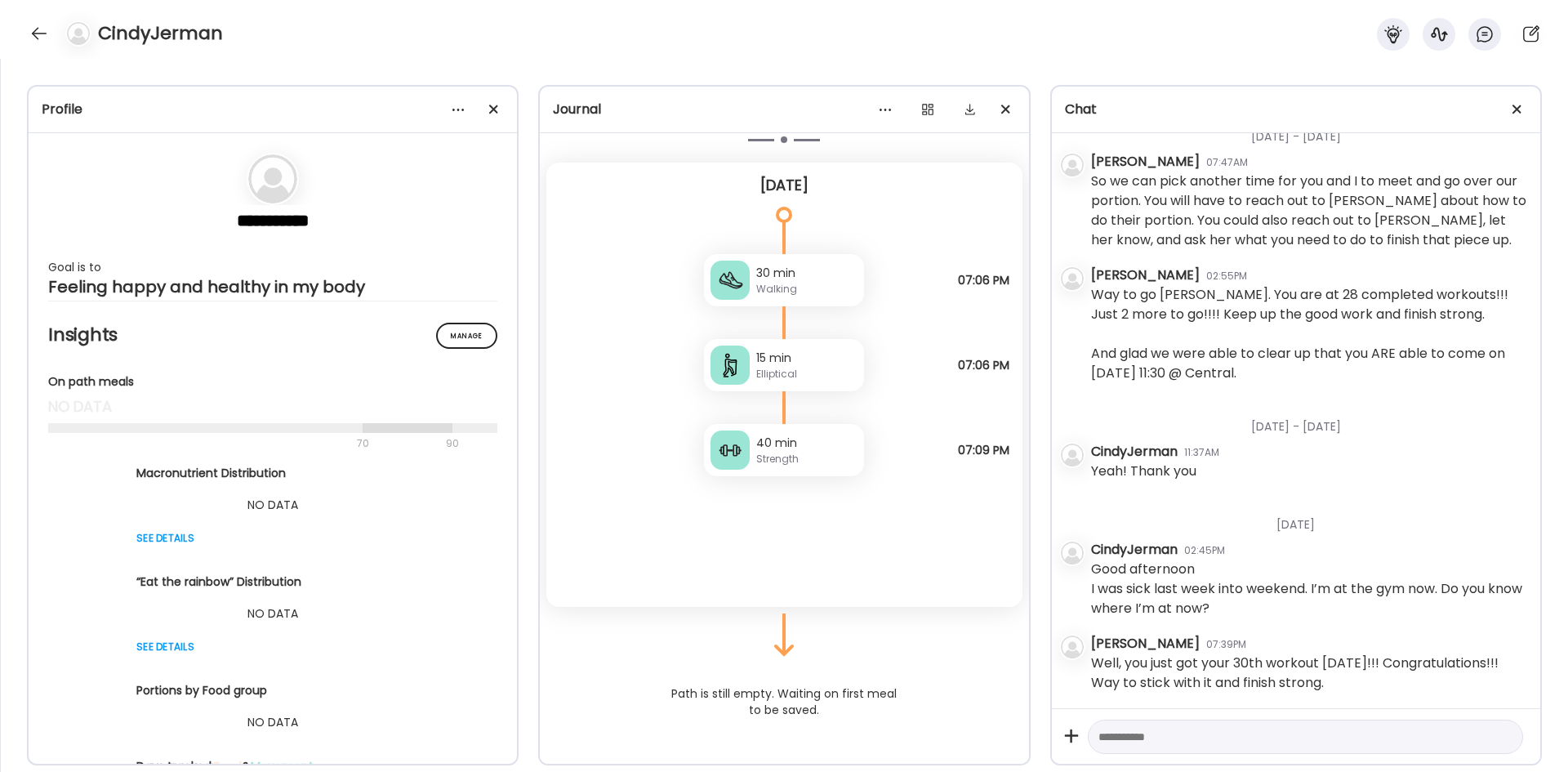
scroll to position [7702, 0]
click at [47, 23] on div at bounding box center [40, 34] width 26 height 26
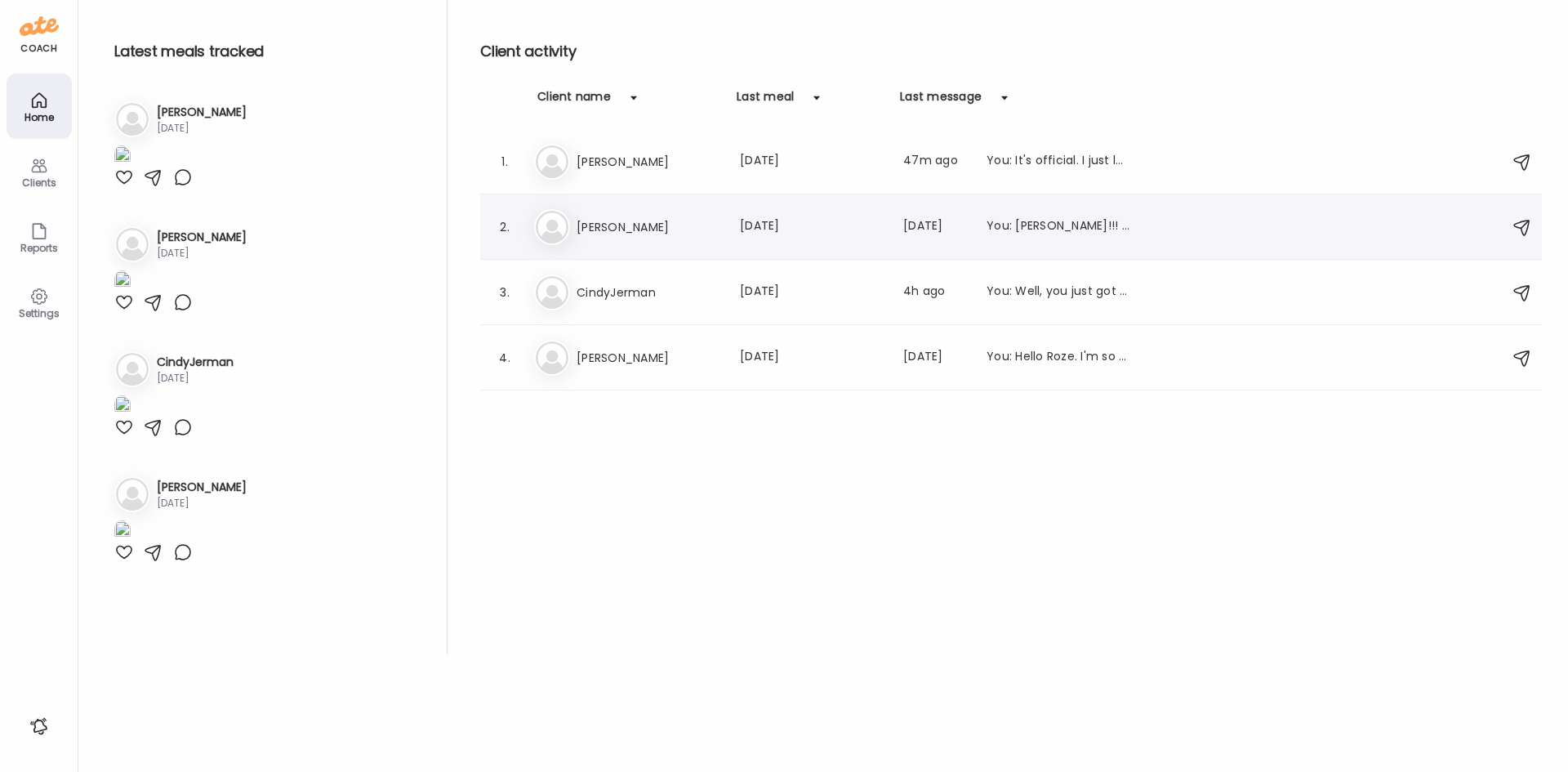
click at [621, 221] on h3 "[PERSON_NAME]" at bounding box center [649, 227] width 144 height 20
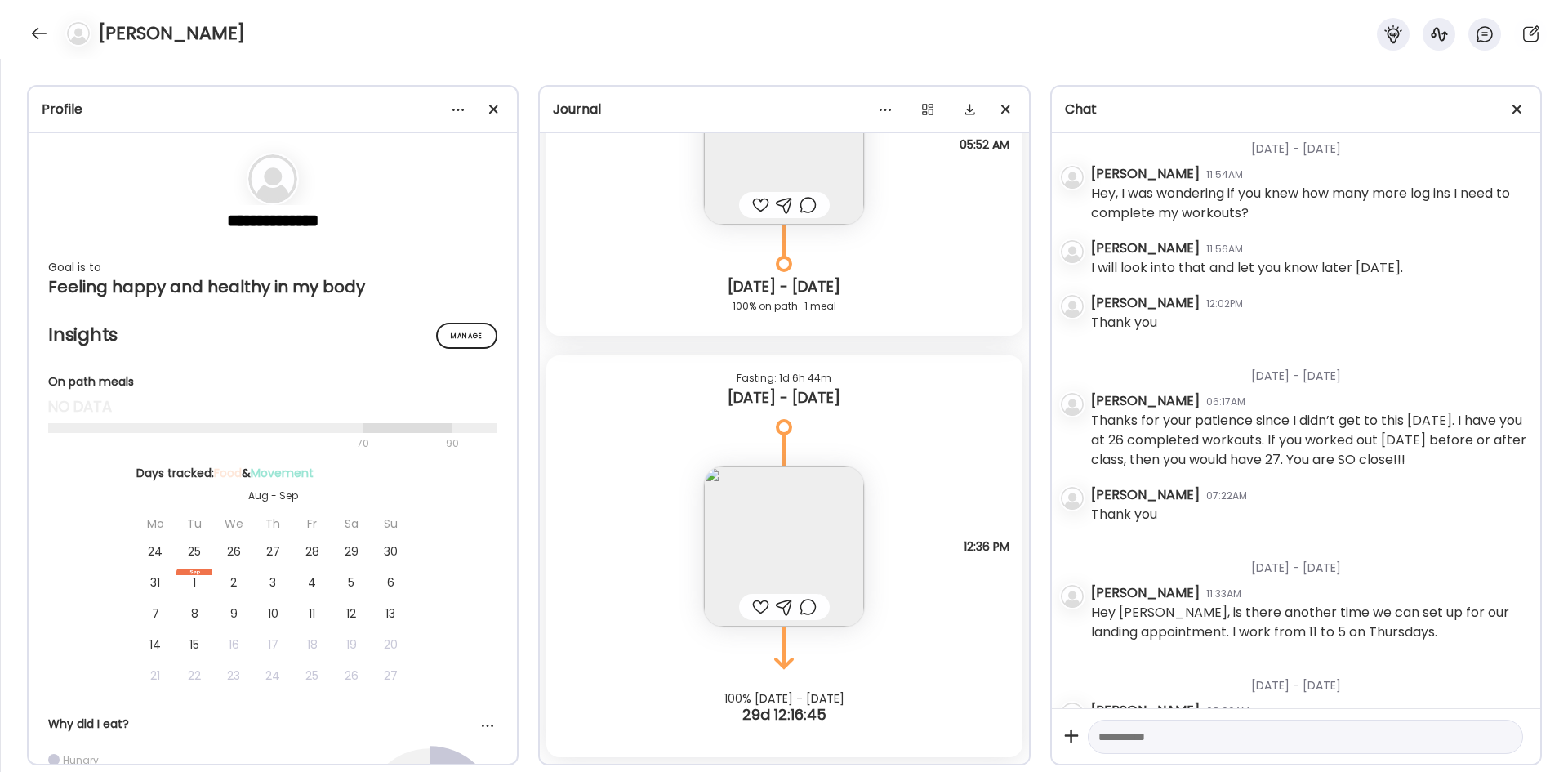
scroll to position [5073, 0]
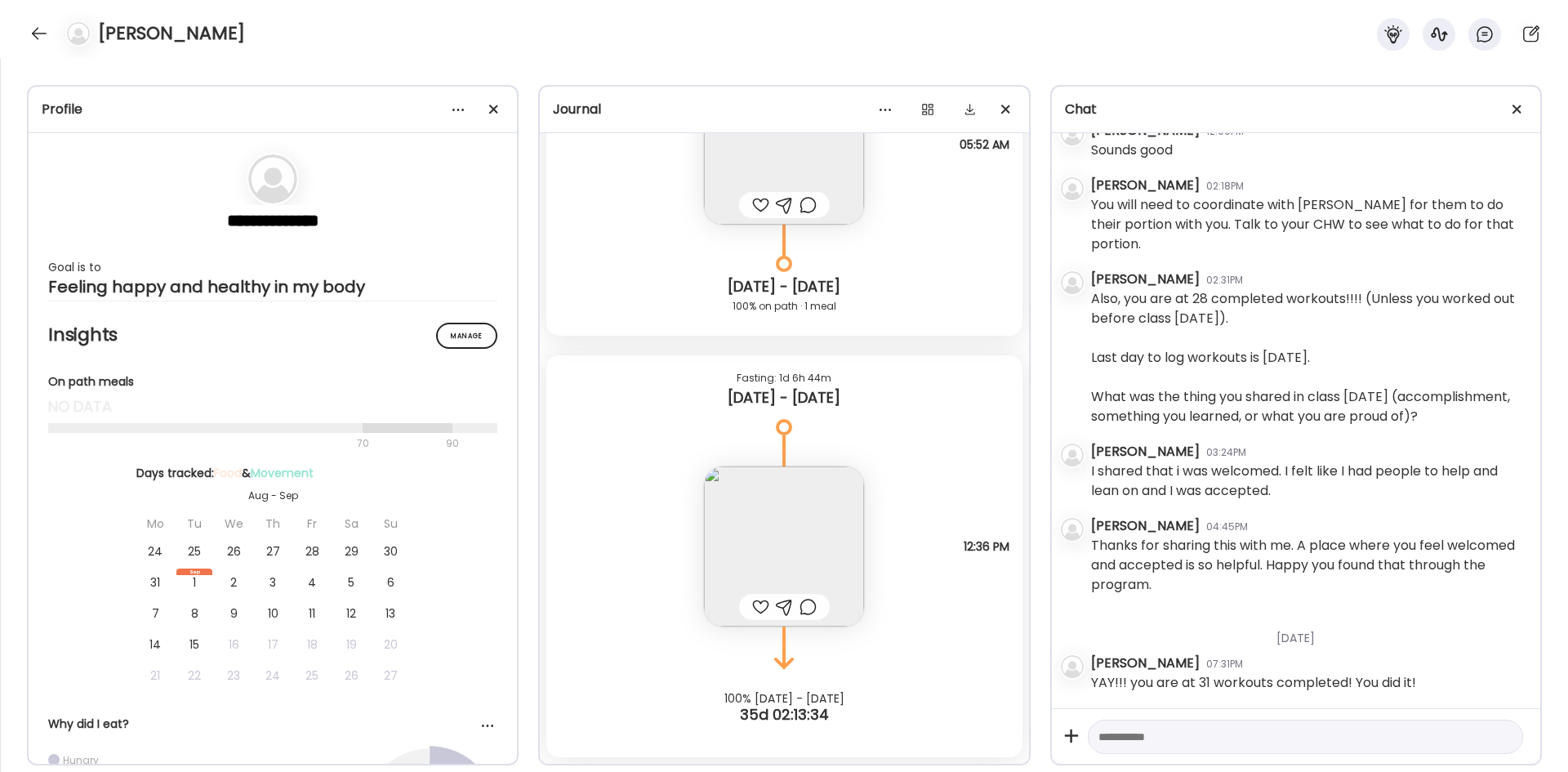
click at [1045, 477] on textarea at bounding box center [1291, 737] width 384 height 20
type textarea "**********"
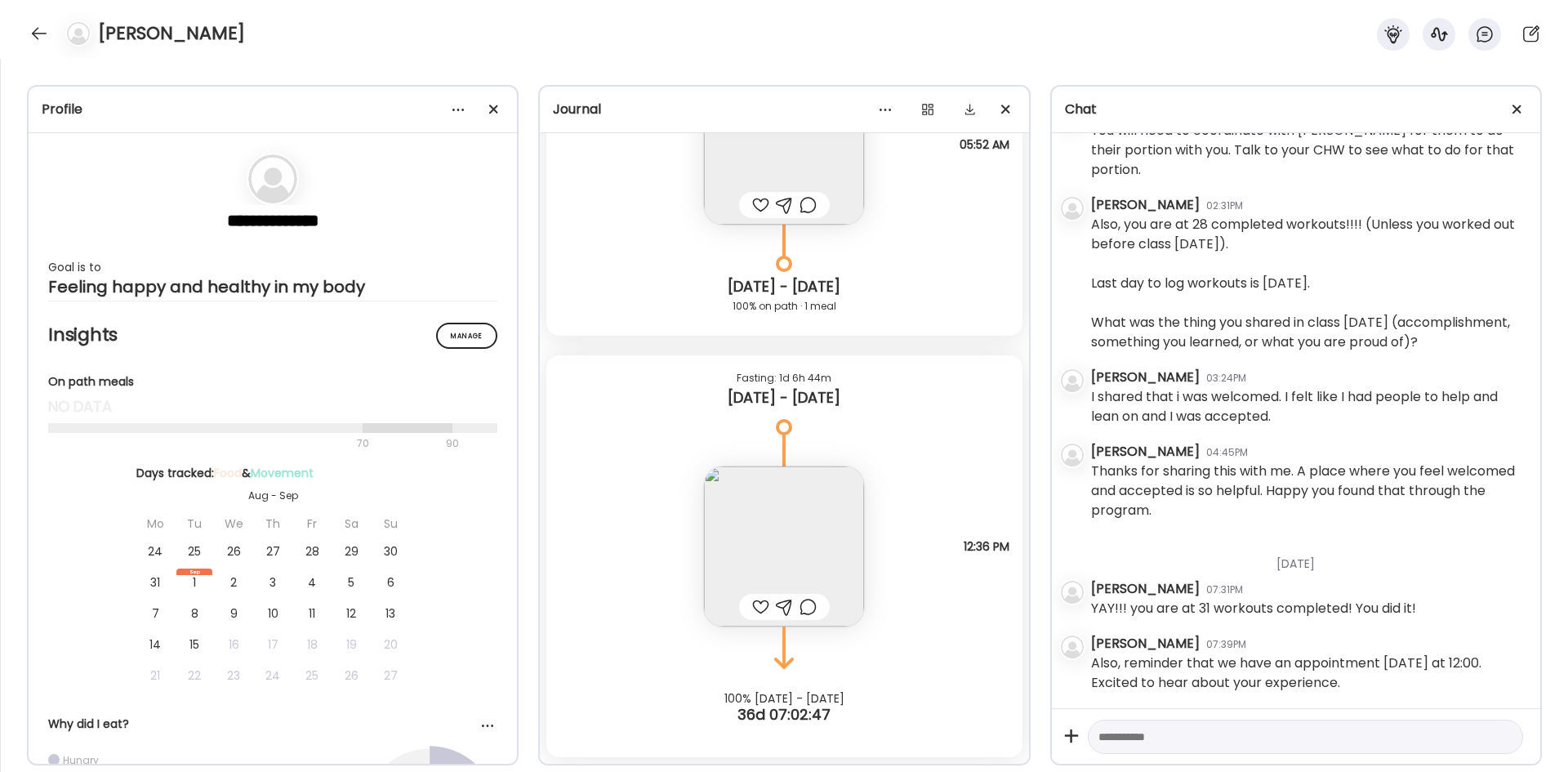
scroll to position [5147, 0]
